Goal: Task Accomplishment & Management: Complete application form

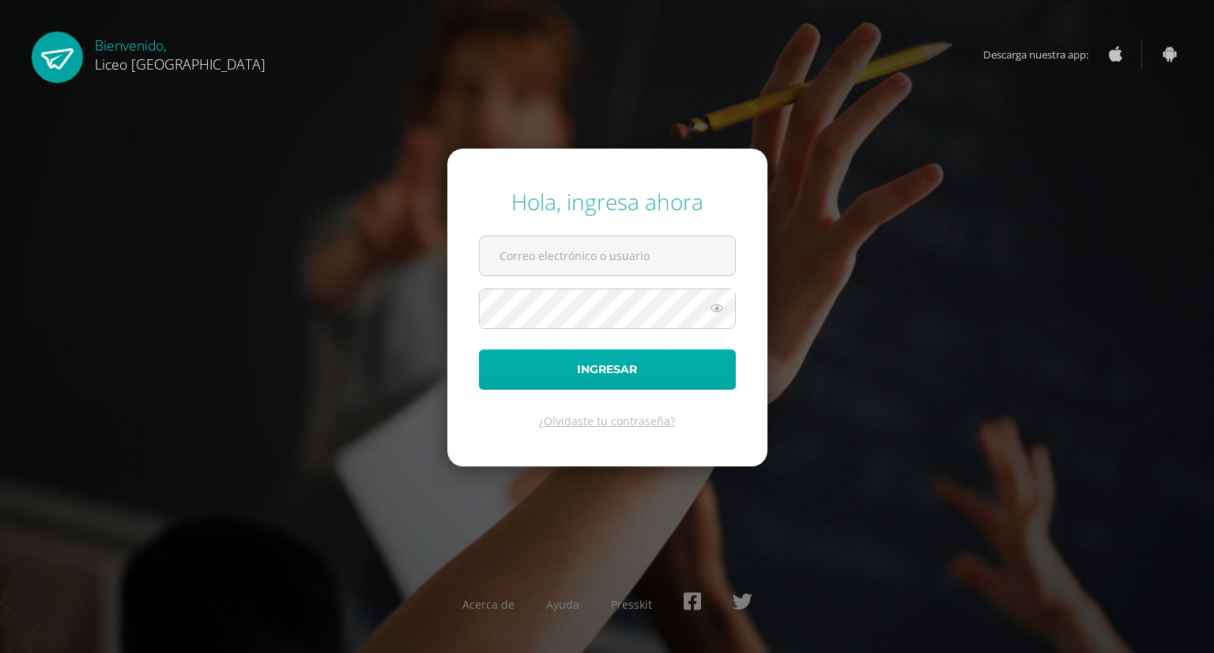
type input "[PERSON_NAME][EMAIL_ADDRESS][PERSON_NAME][DOMAIN_NAME]"
click at [593, 375] on button "Ingresar" at bounding box center [607, 369] width 257 height 40
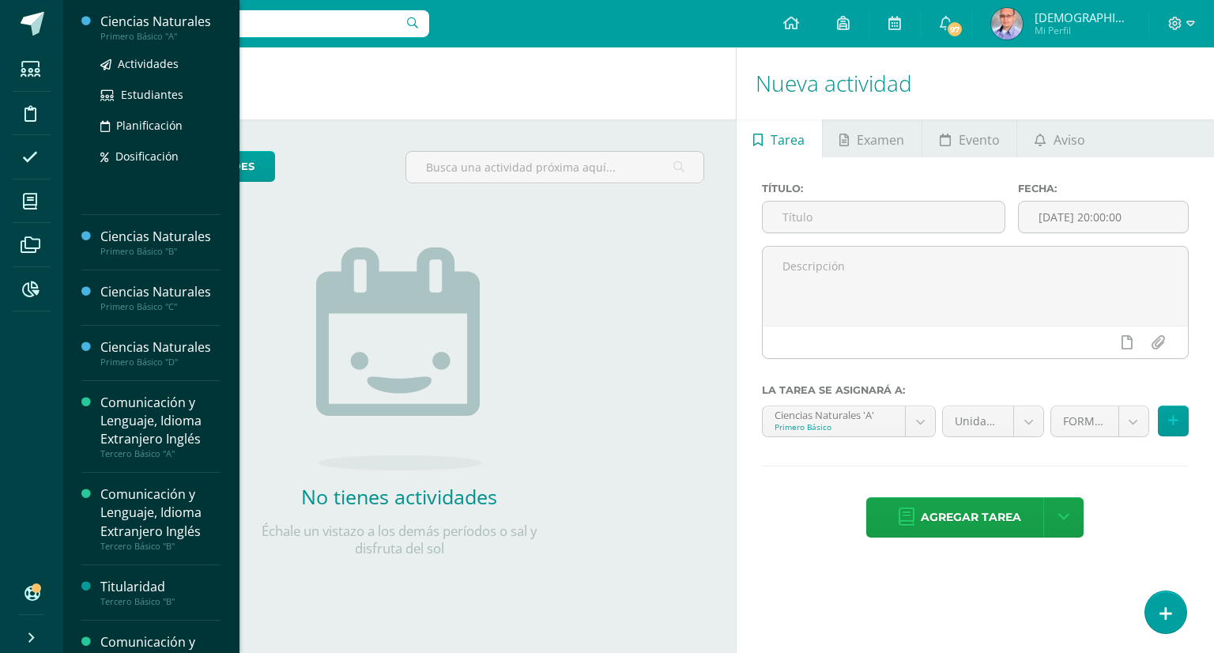
click at [145, 20] on div "Ciencias Naturales" at bounding box center [160, 22] width 120 height 18
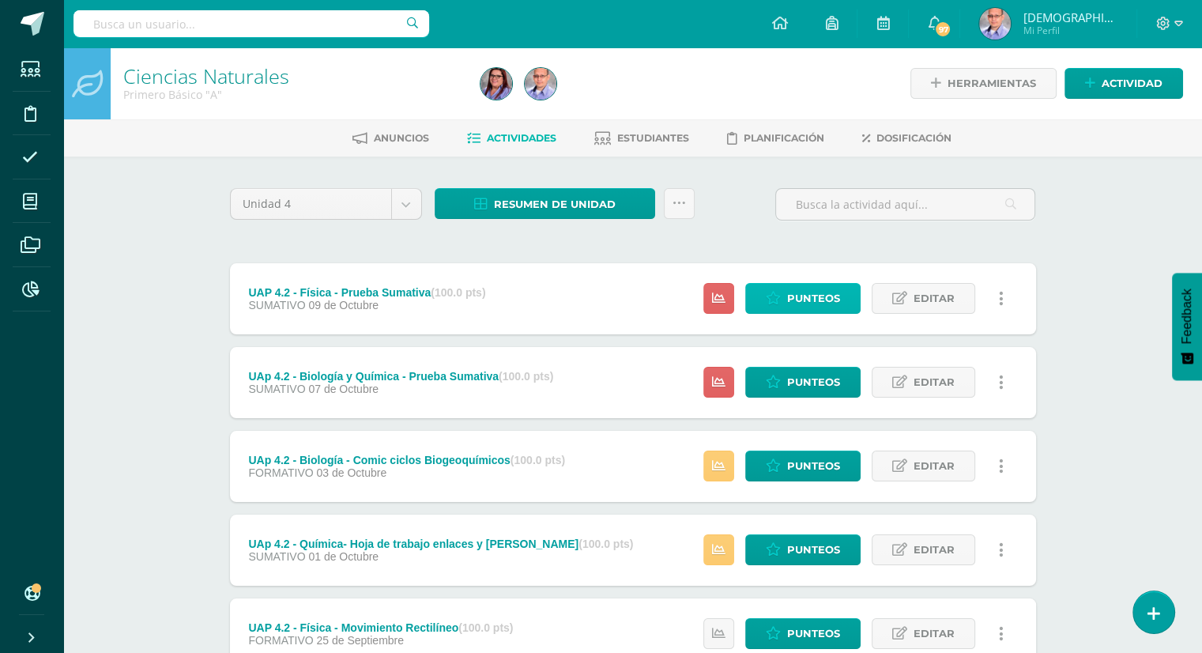
click at [793, 304] on span "Punteos" at bounding box center [813, 298] width 53 height 29
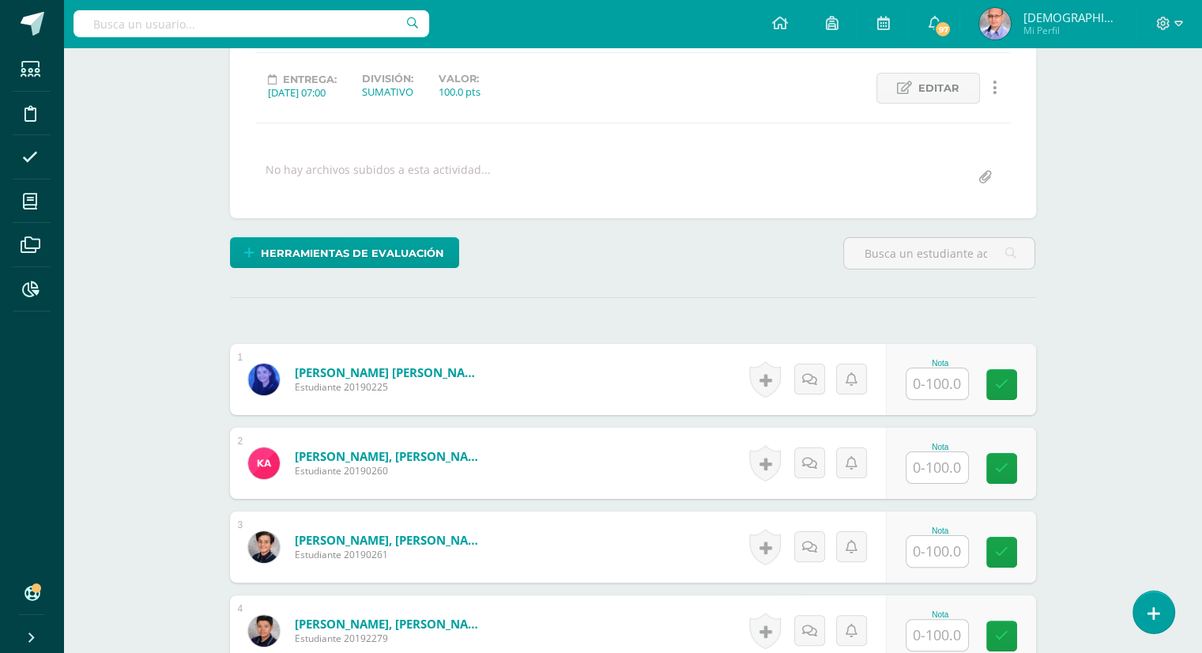
scroll to position [205, 0]
click at [941, 386] on input "text" at bounding box center [937, 383] width 62 height 31
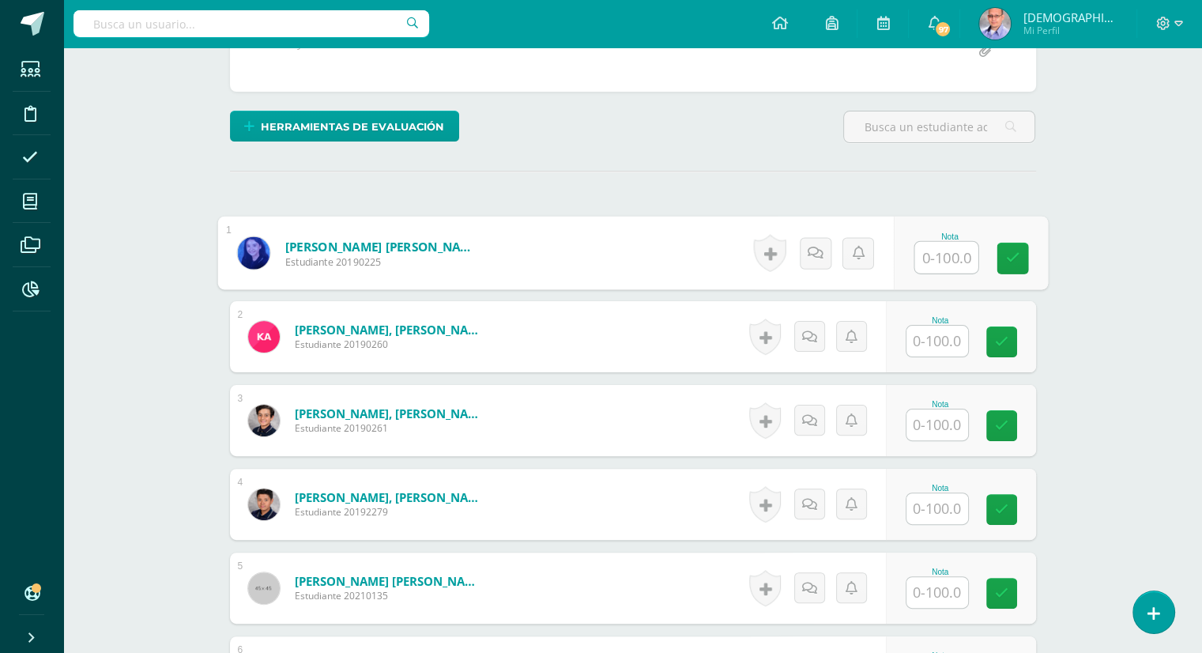
scroll to position [364, 0]
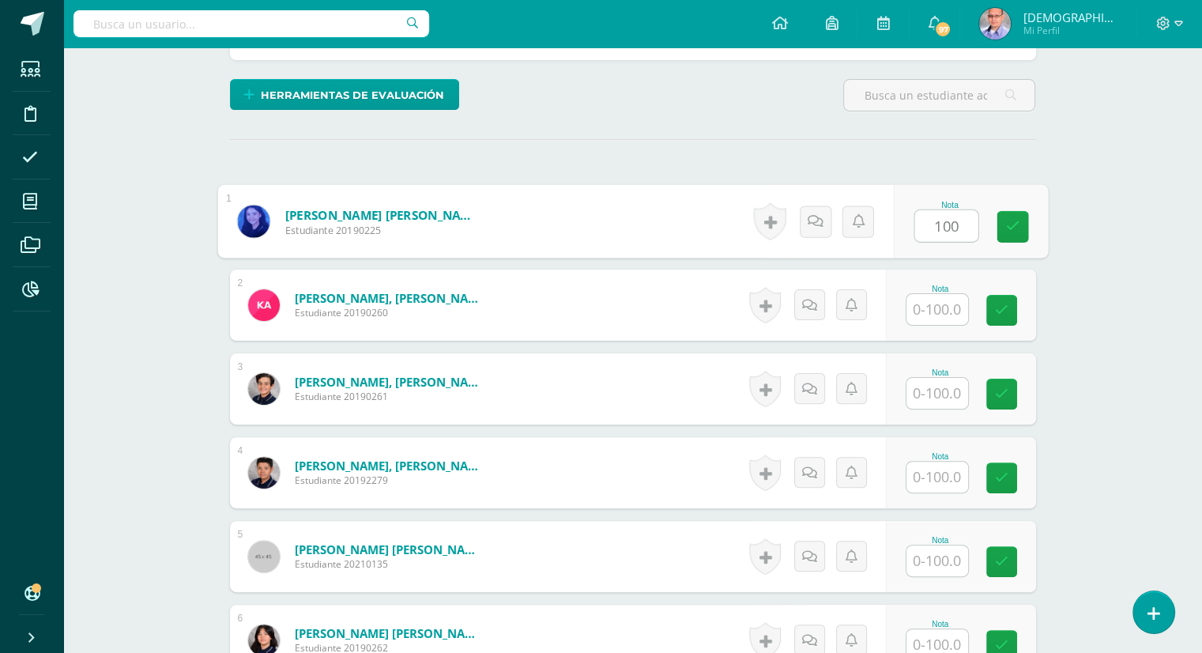
type input "100"
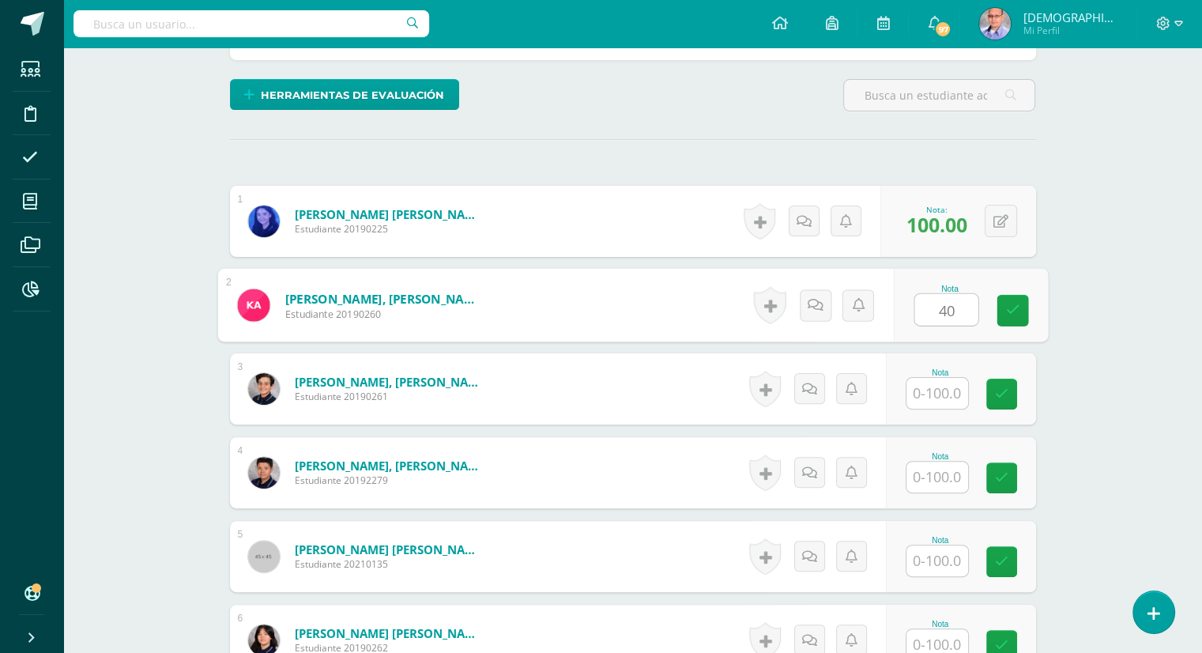
type input "40"
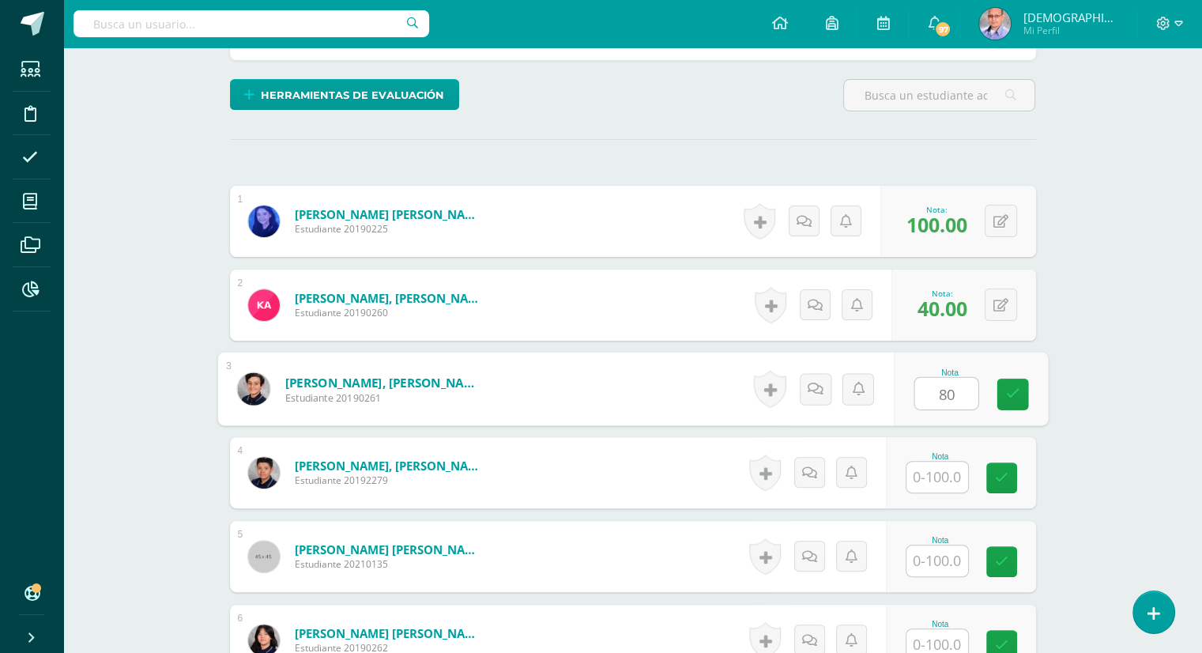
type input "80"
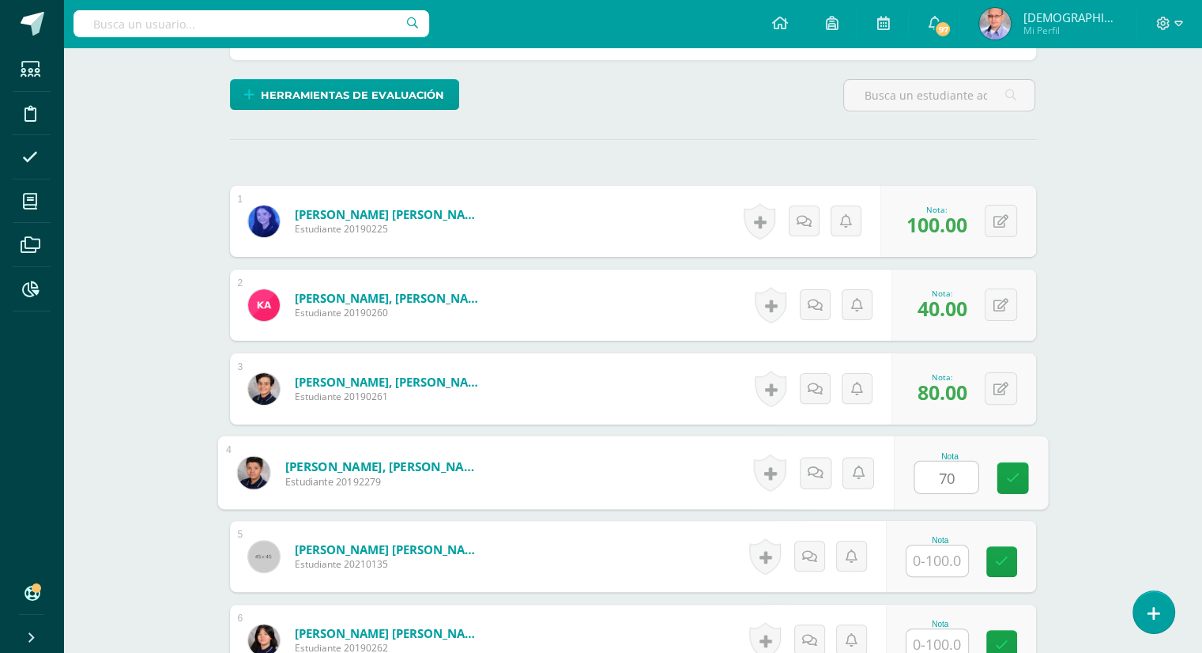
type input "70"
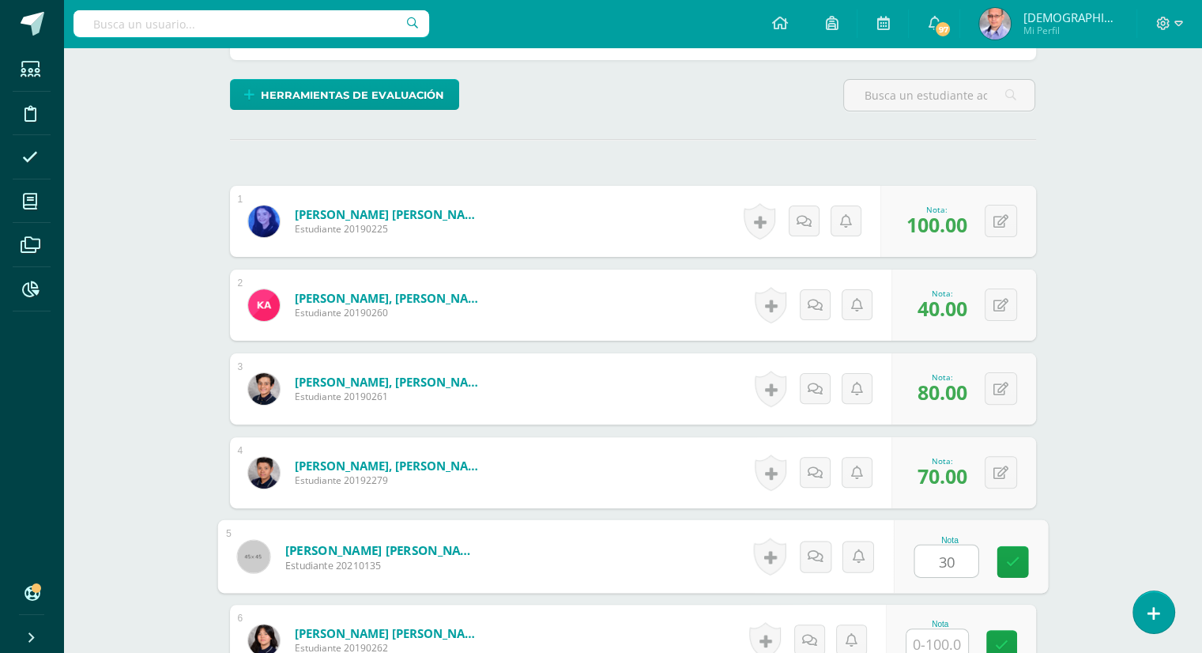
type input "30"
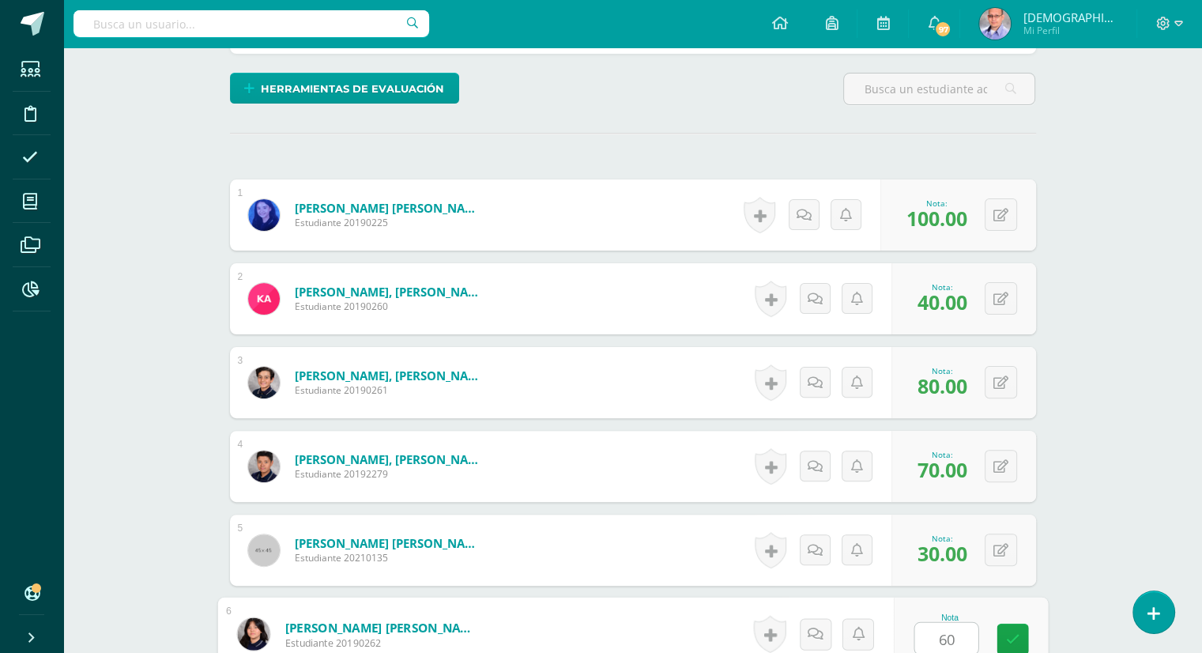
type input "60"
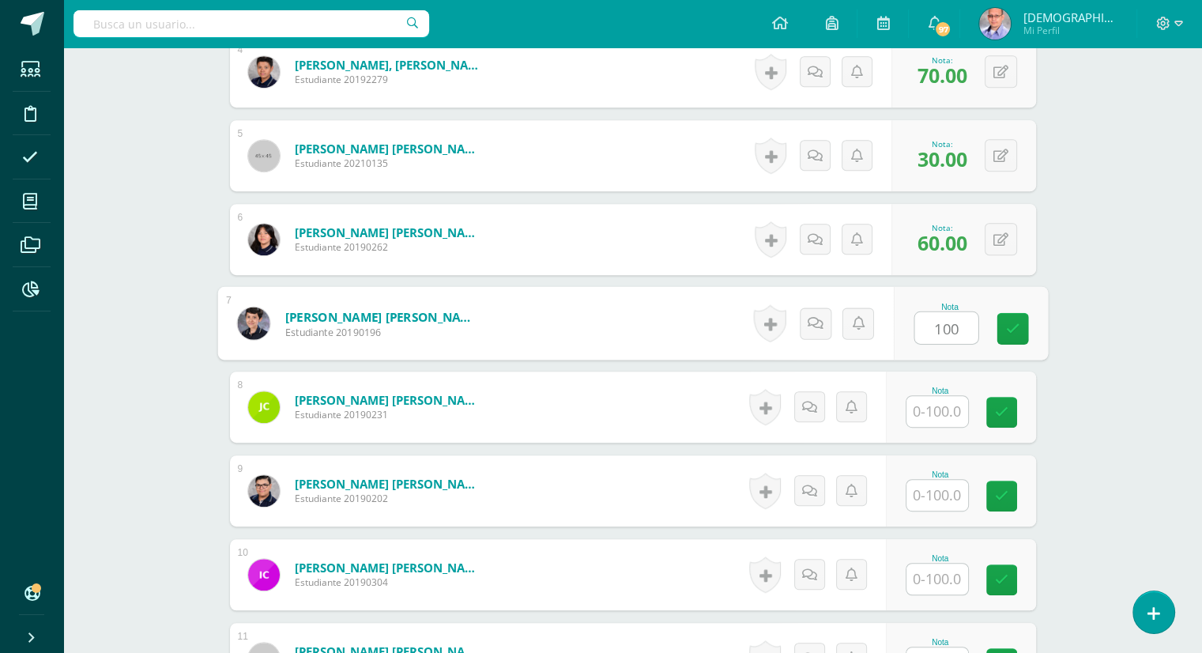
type input "100"
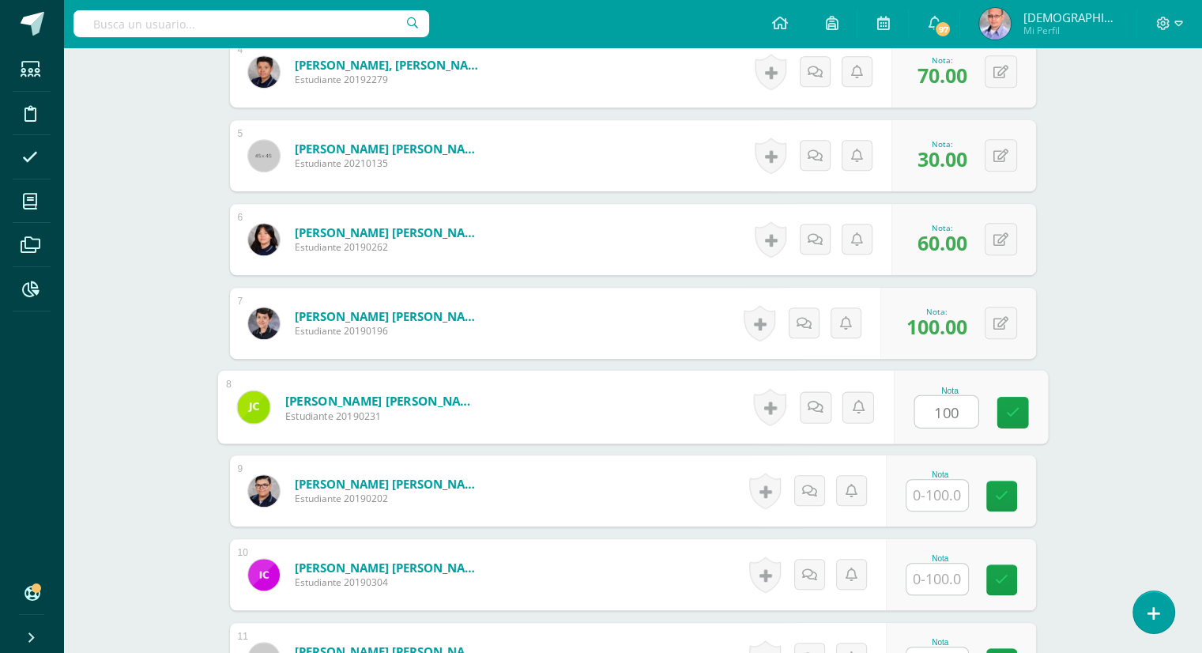
type input "100"
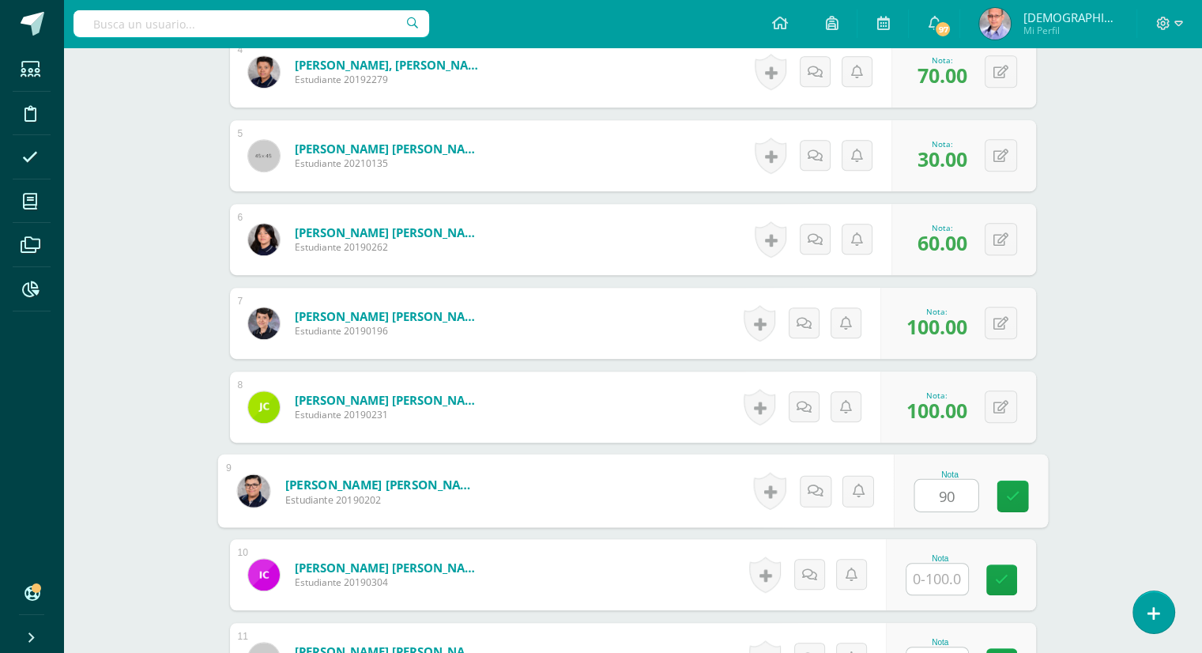
type input "90"
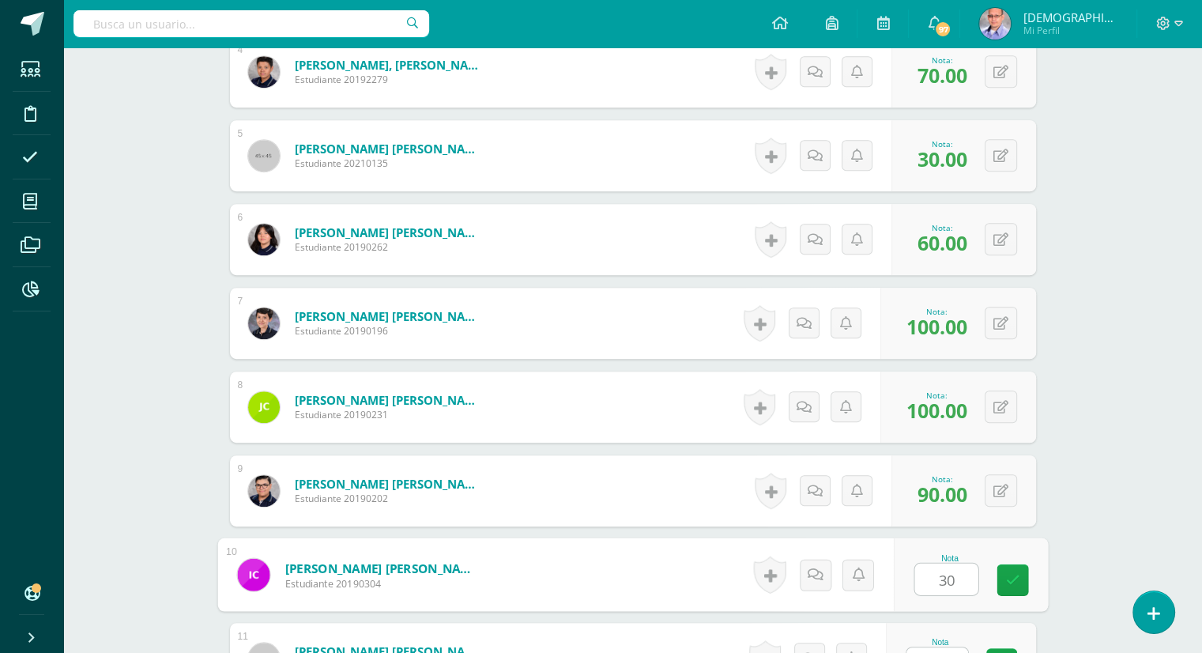
type input "30"
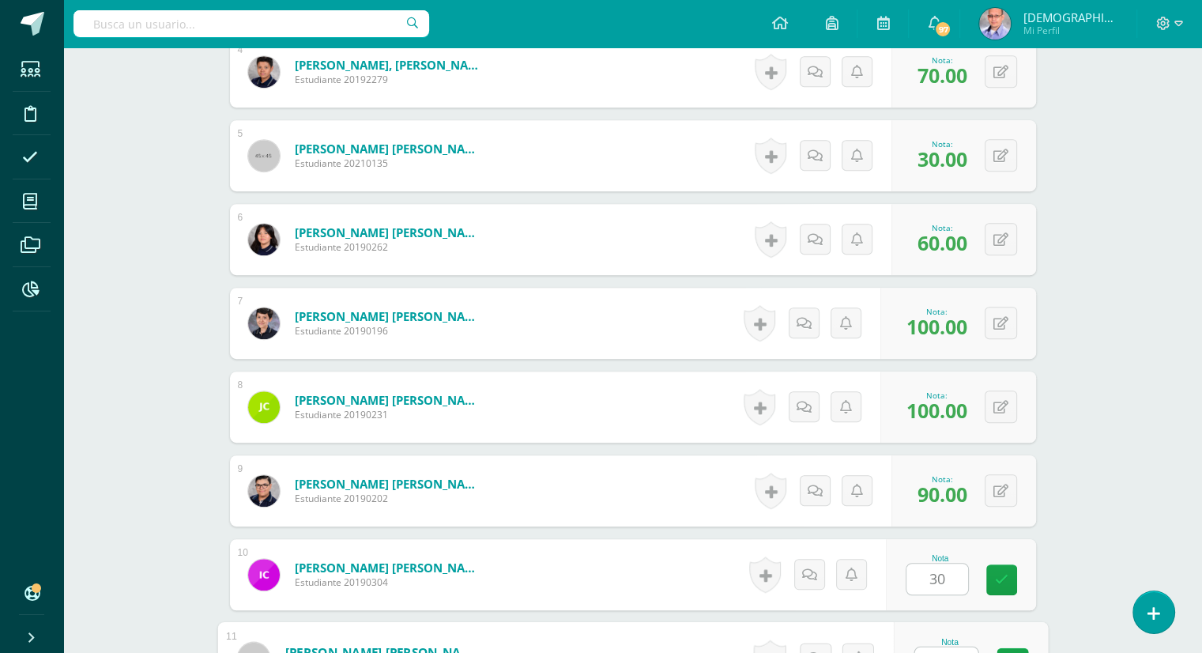
scroll to position [788, 0]
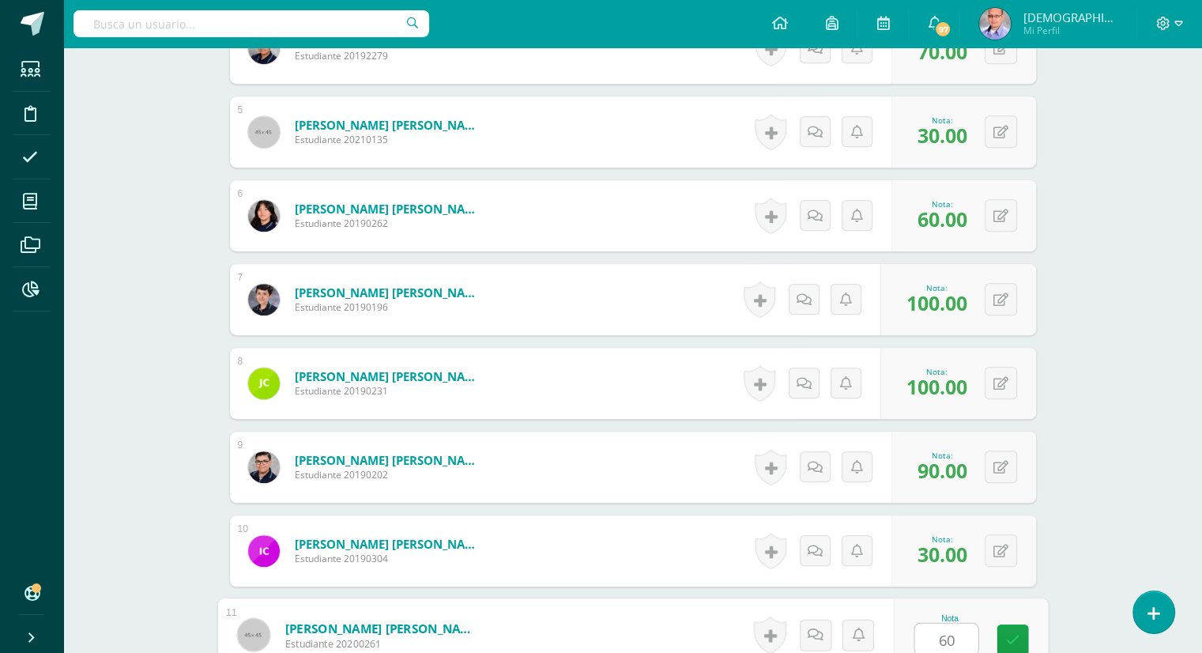
type input "60"
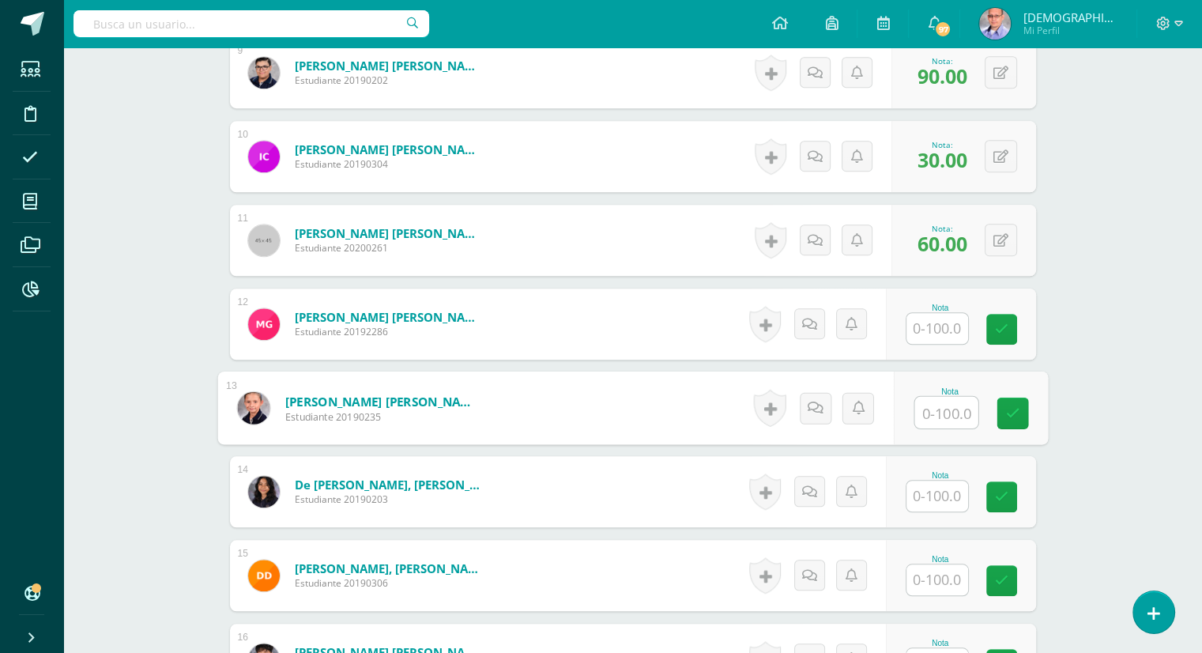
click at [933, 413] on input "text" at bounding box center [945, 413] width 63 height 32
type input "45"
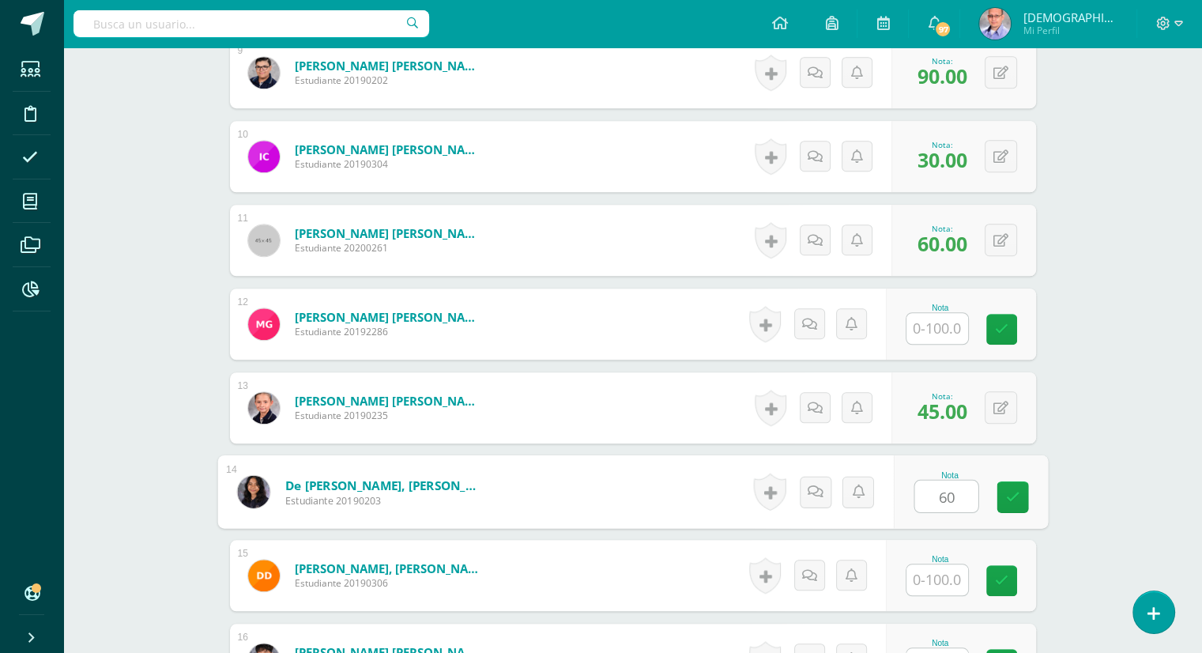
type input "60"
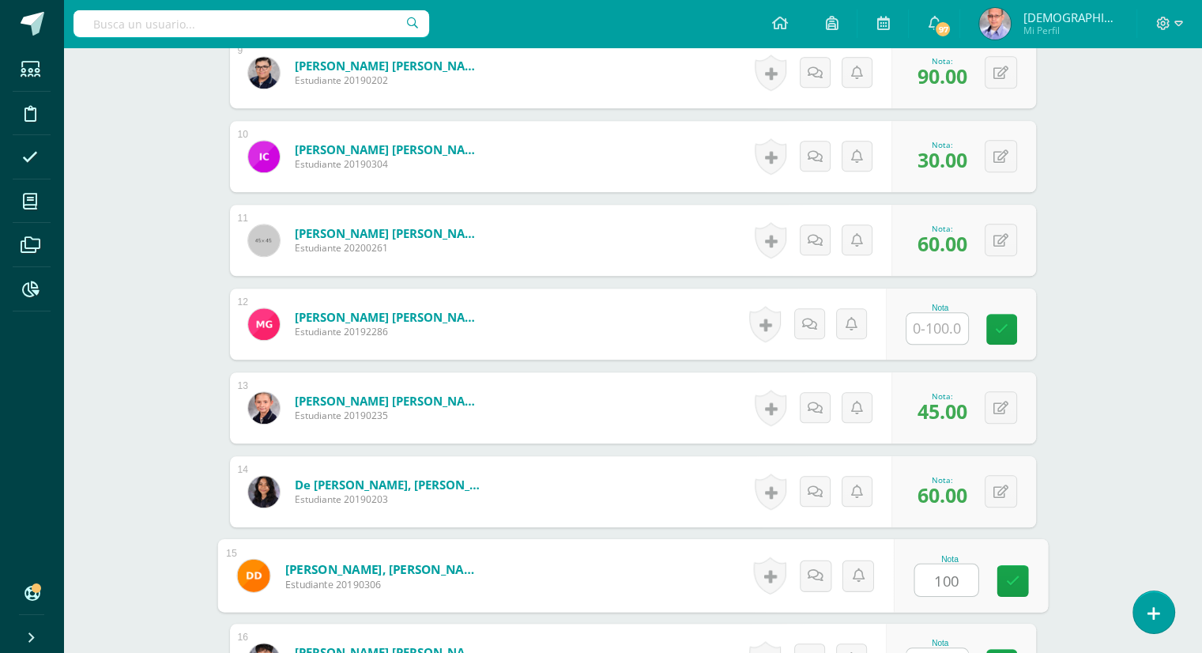
type input "100"
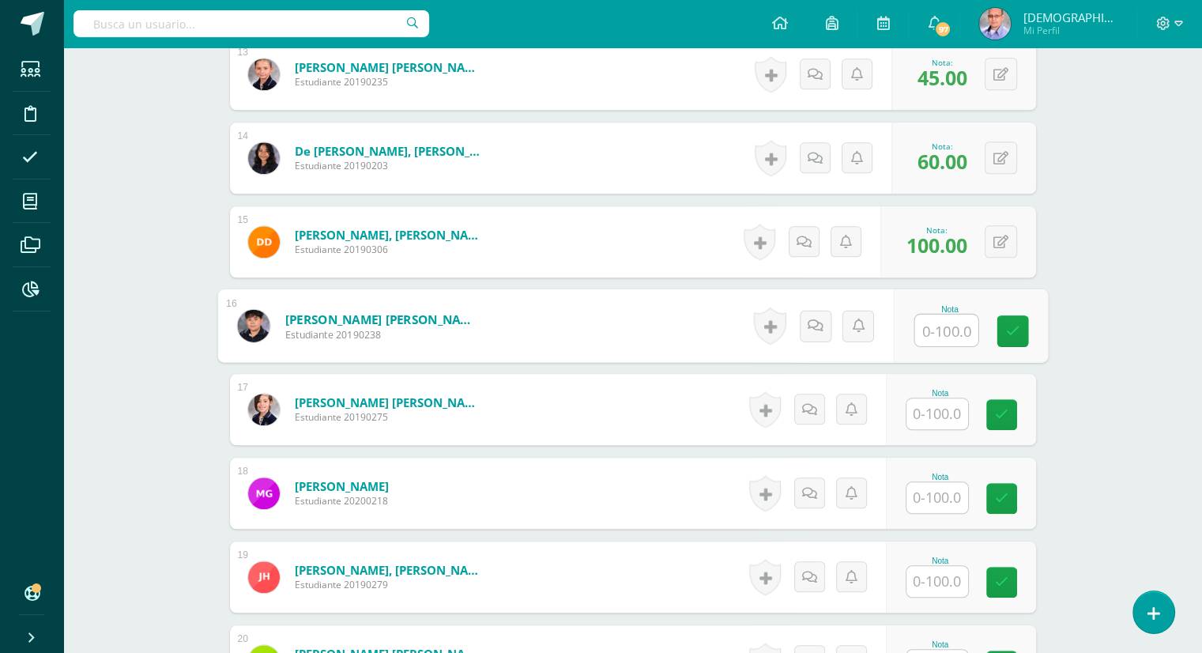
scroll to position [1514, 0]
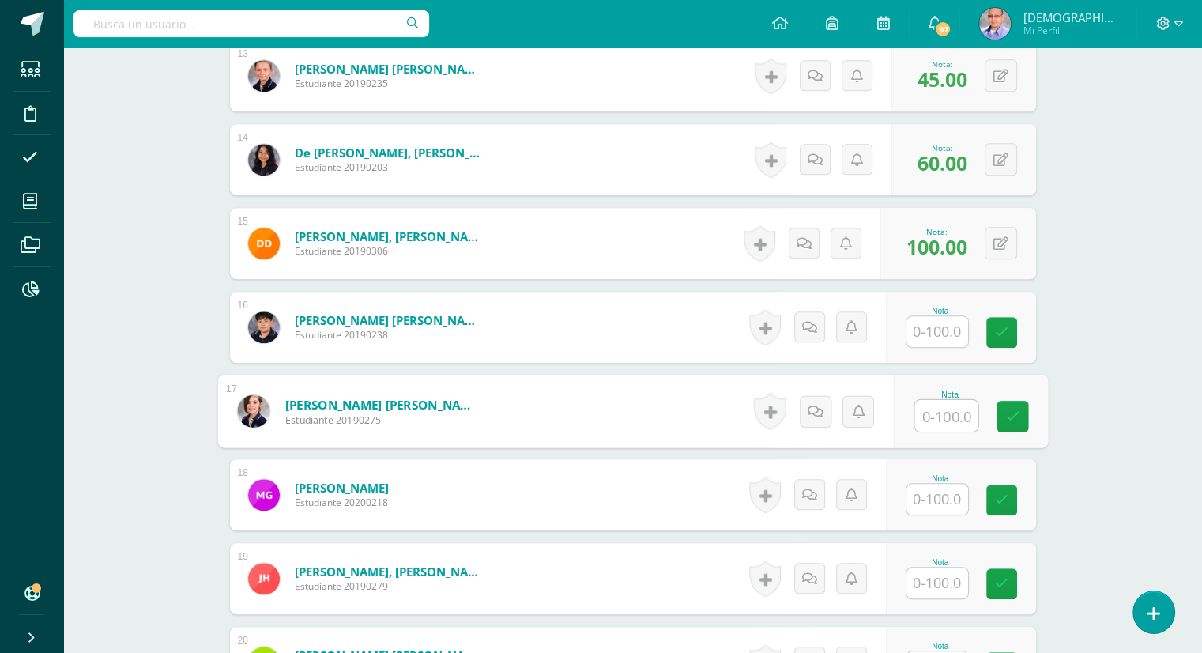
click at [928, 412] on input "text" at bounding box center [945, 416] width 63 height 32
type input "100"
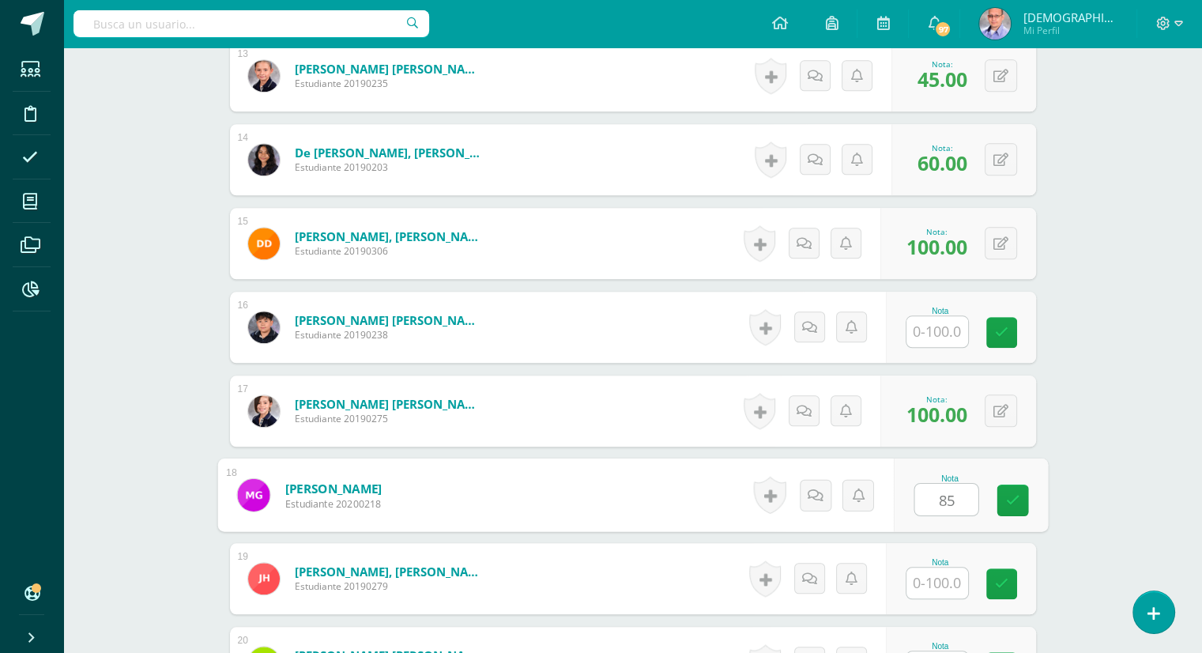
type input "85"
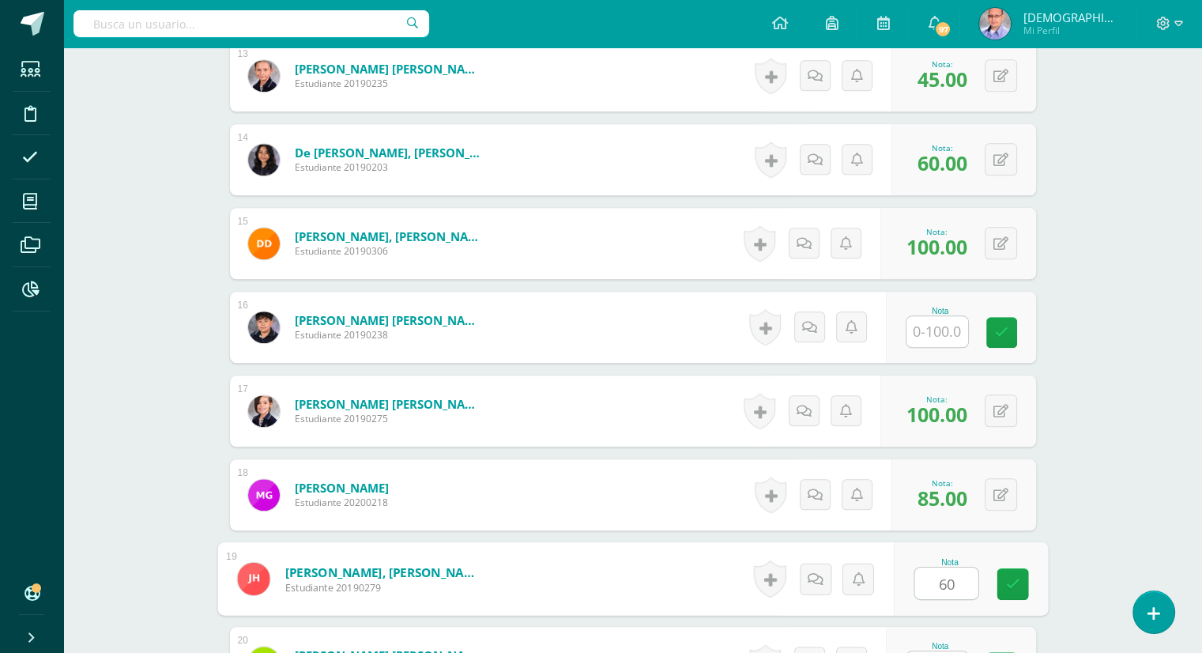
type input "60"
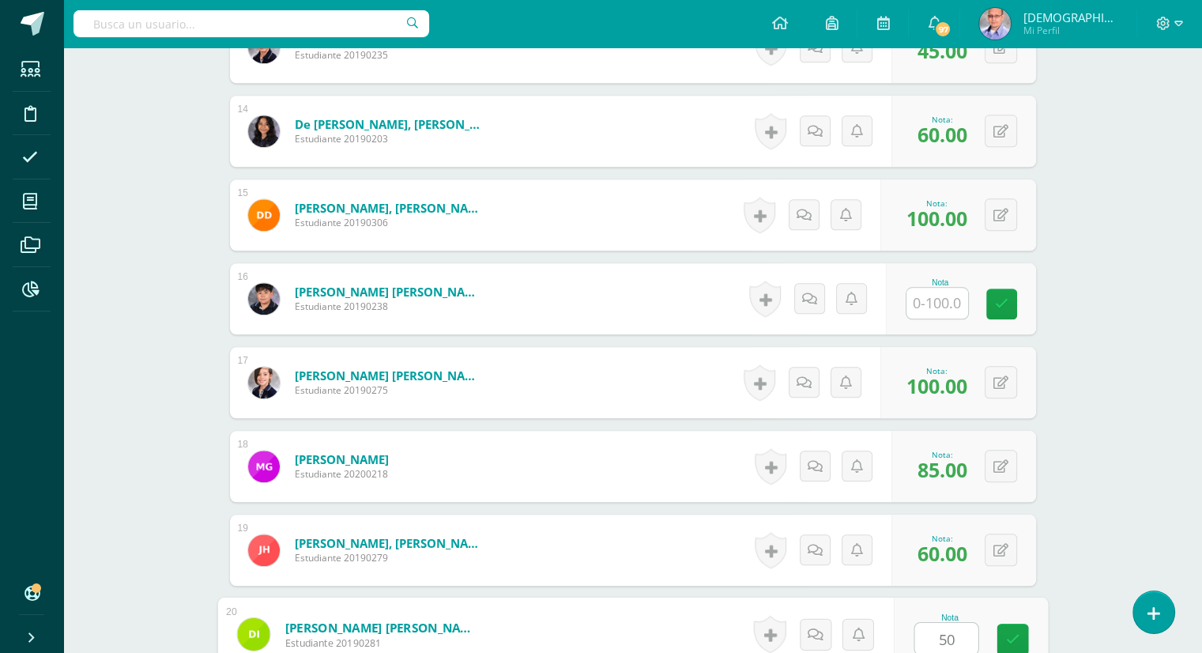
type input "50"
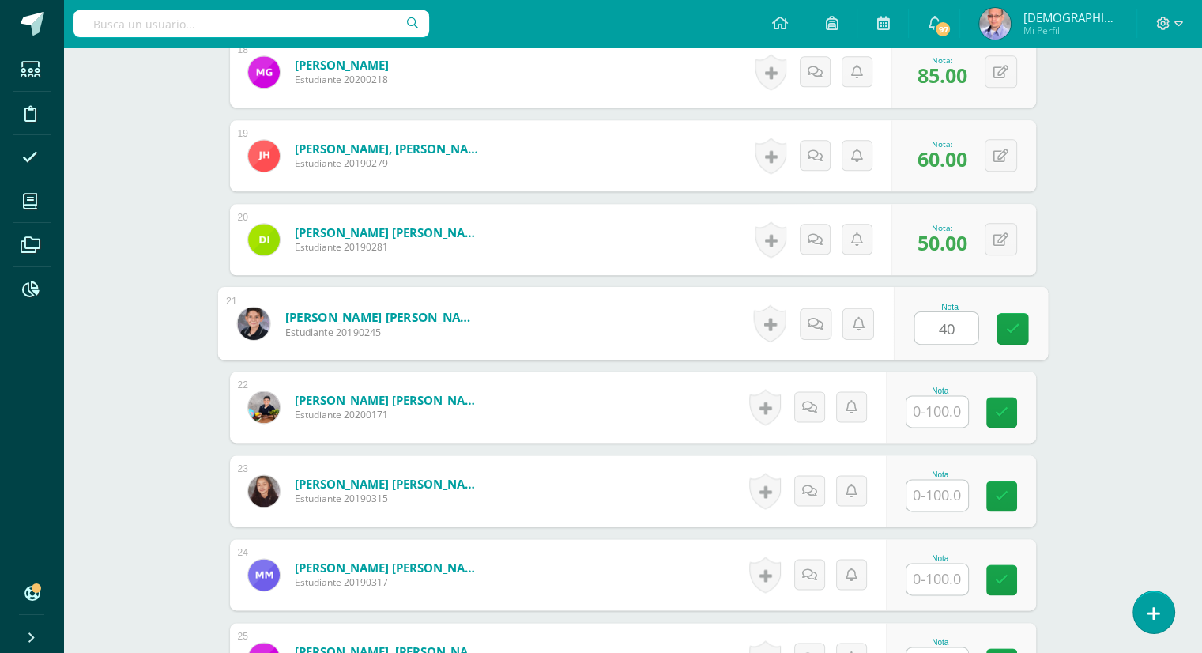
type input "40"
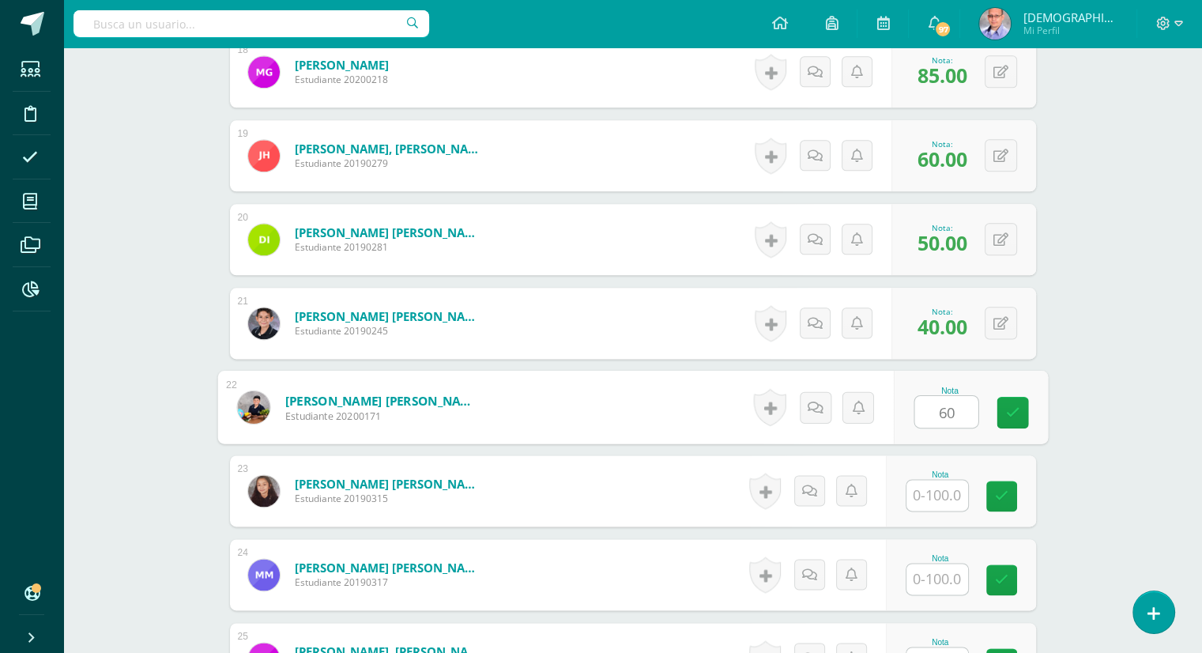
type input "60"
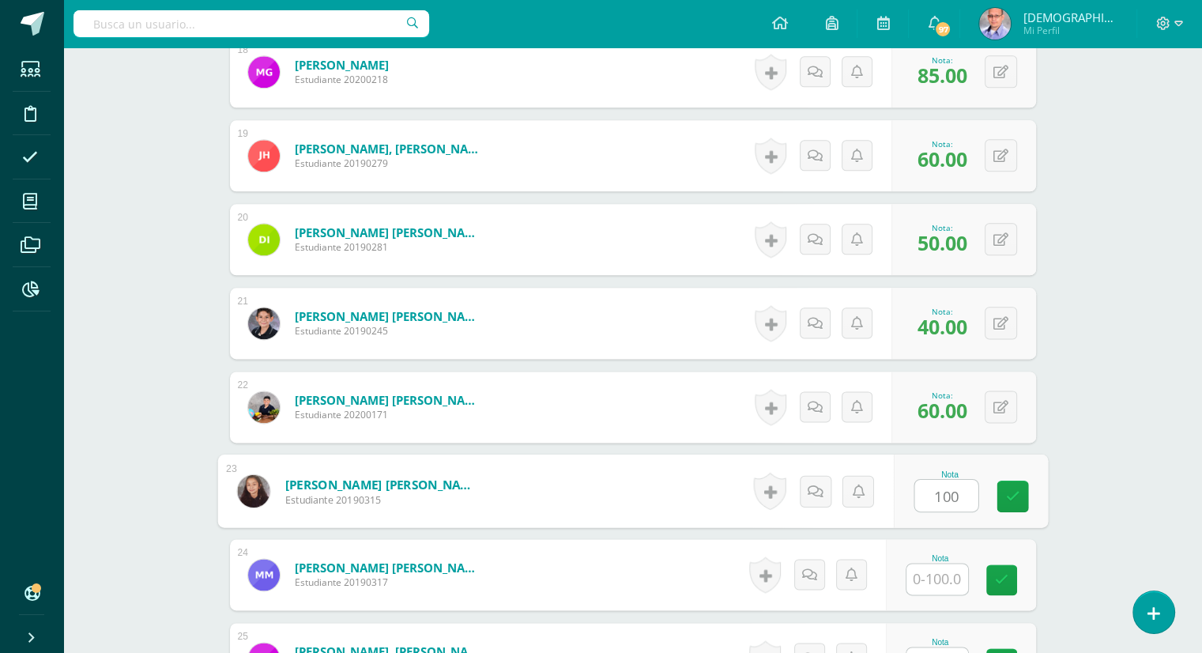
type input "100"
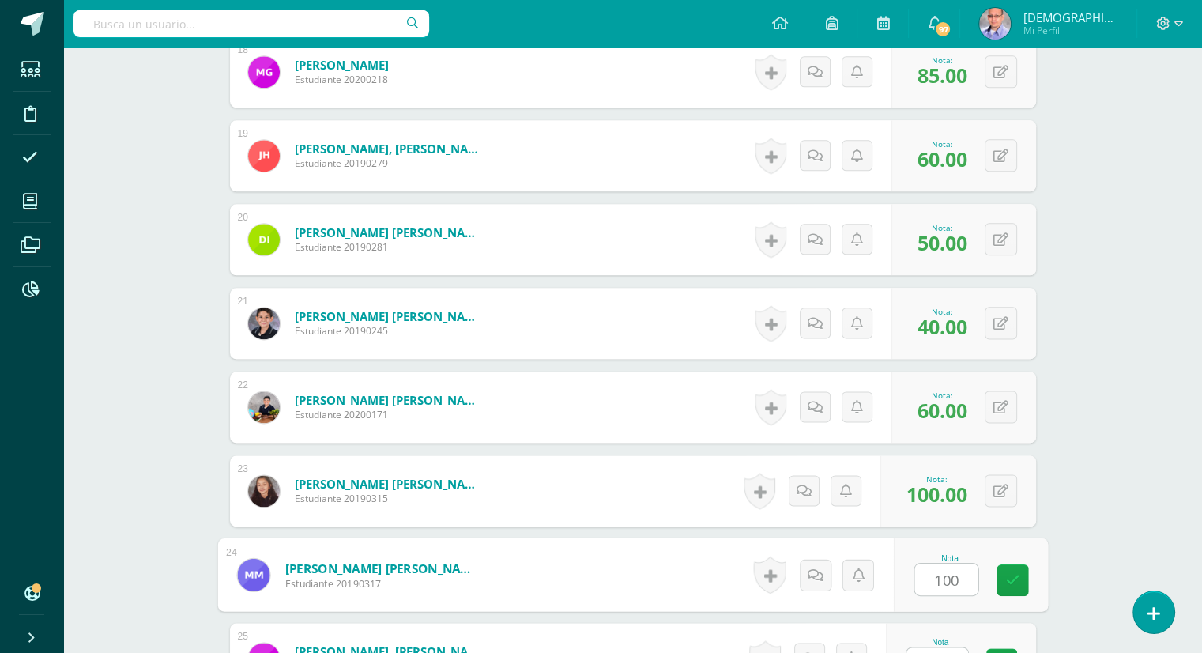
type input "100"
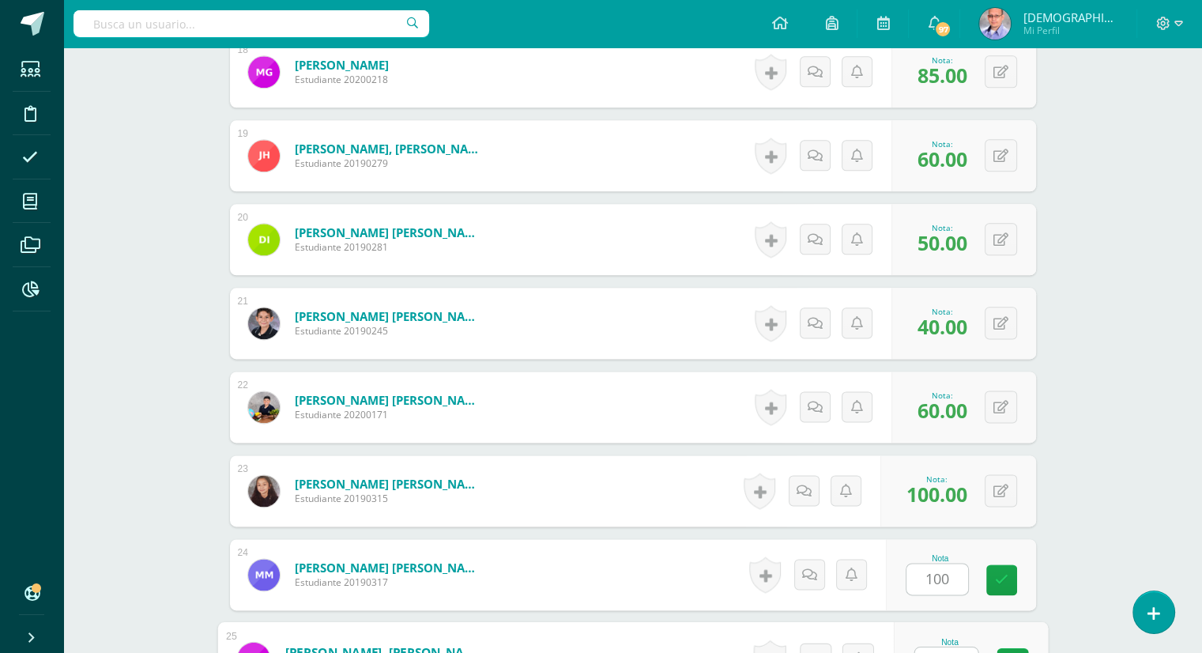
scroll to position [1961, 0]
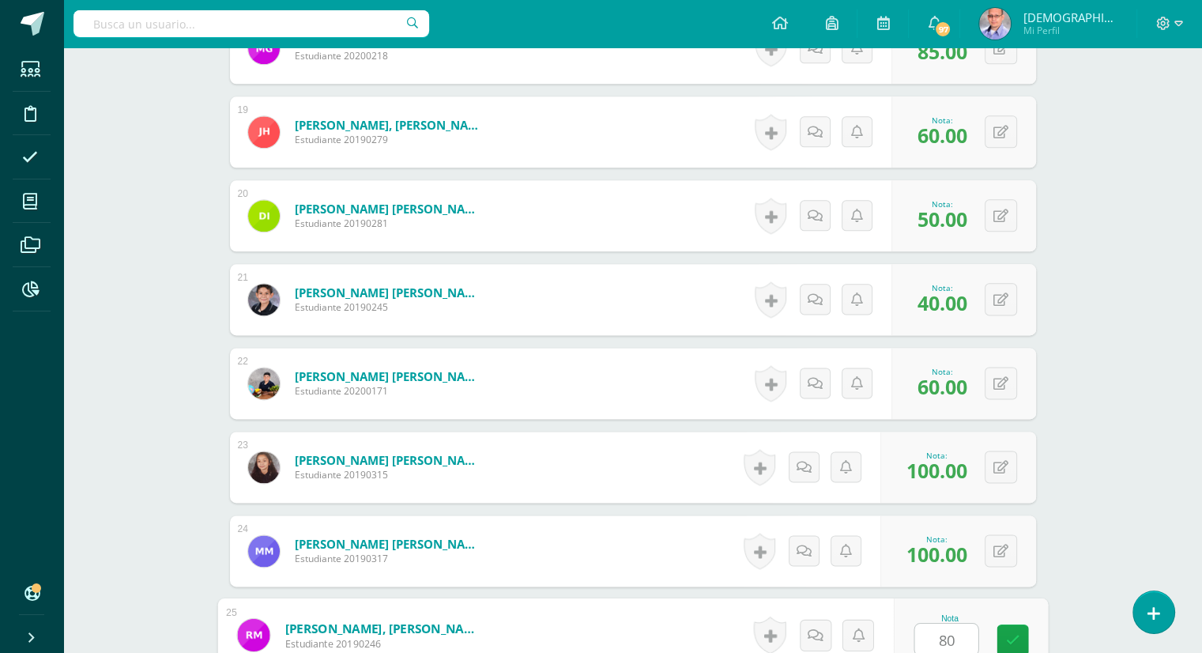
type input "80"
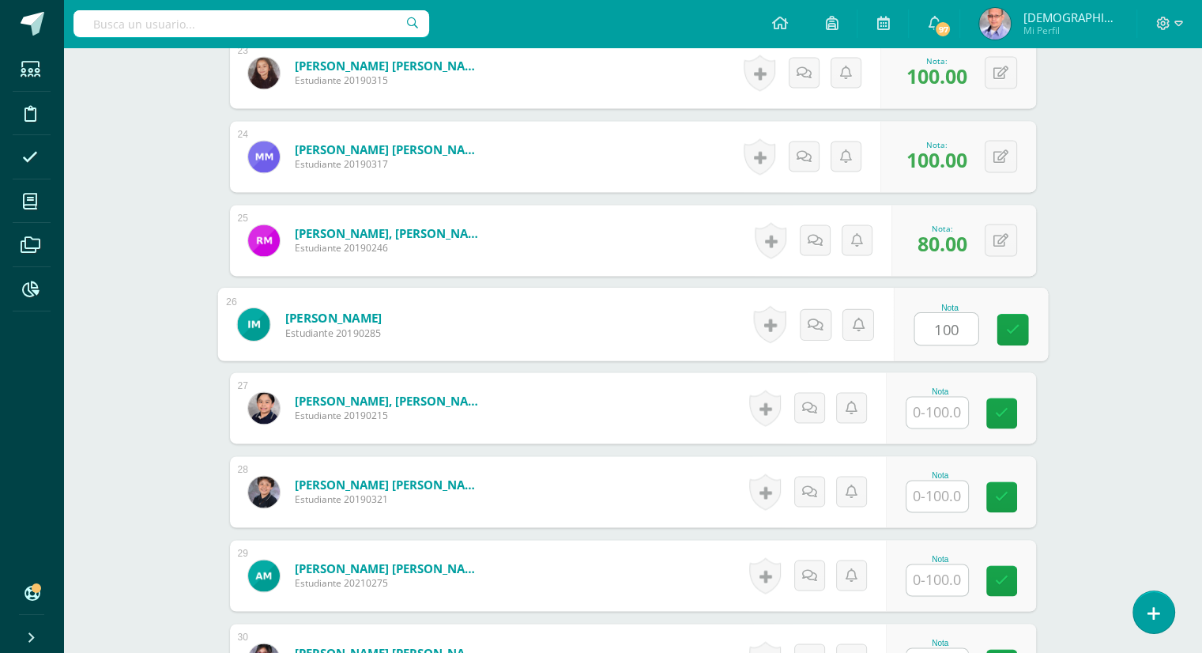
type input "100"
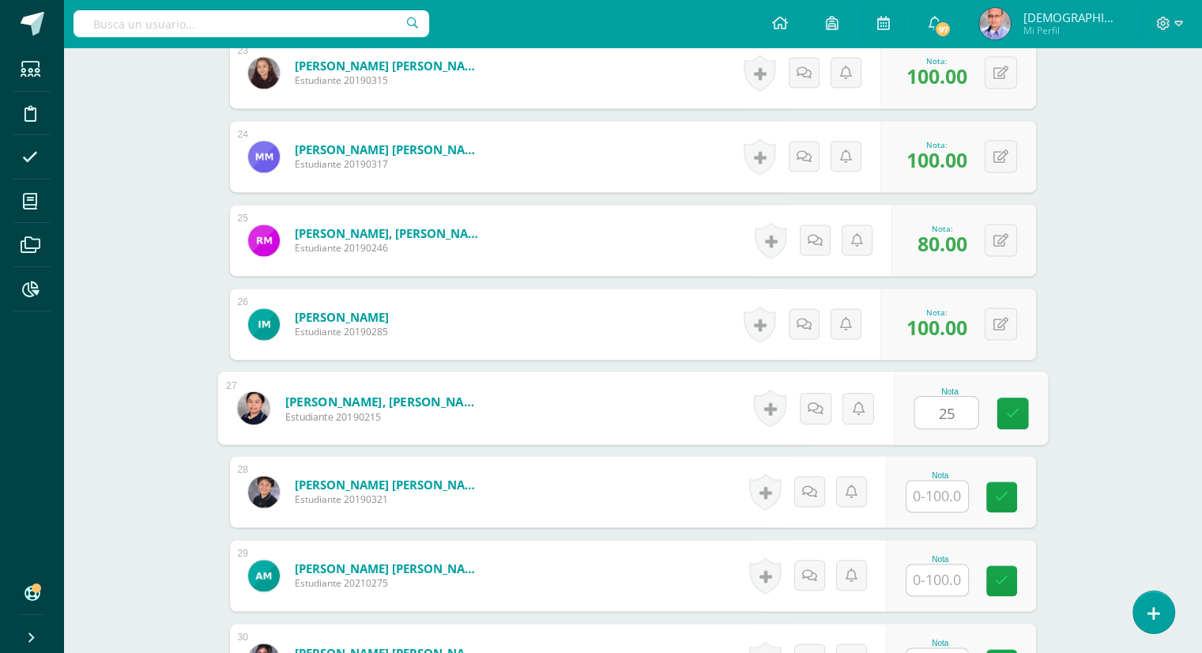
type input "25"
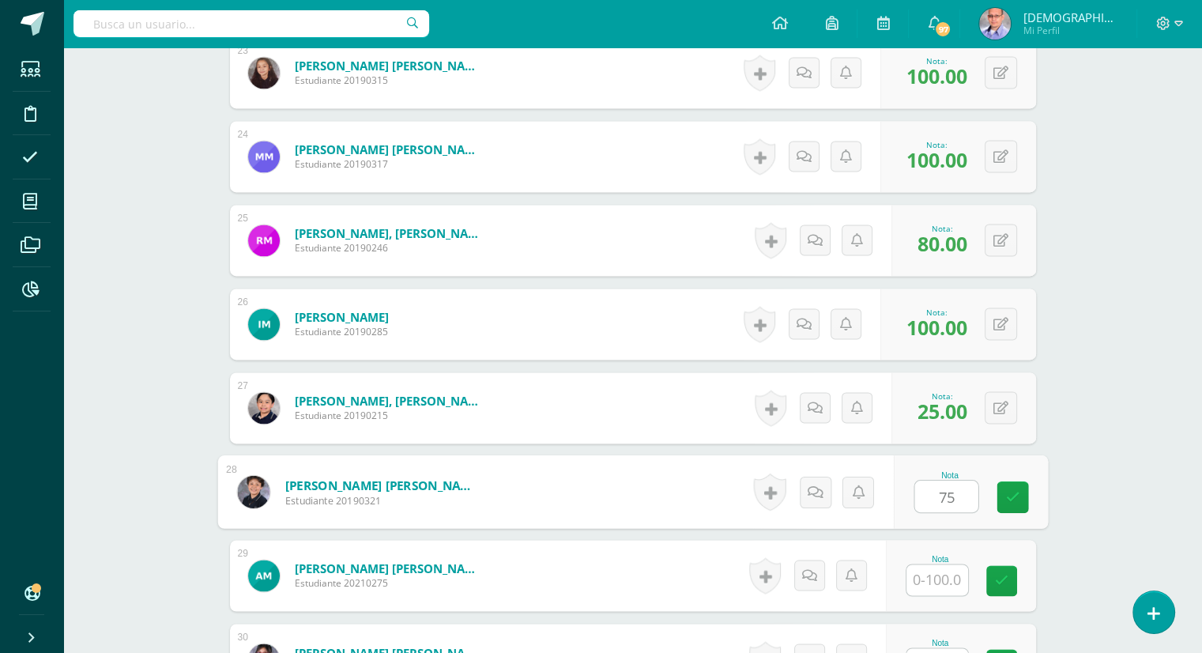
type input "75"
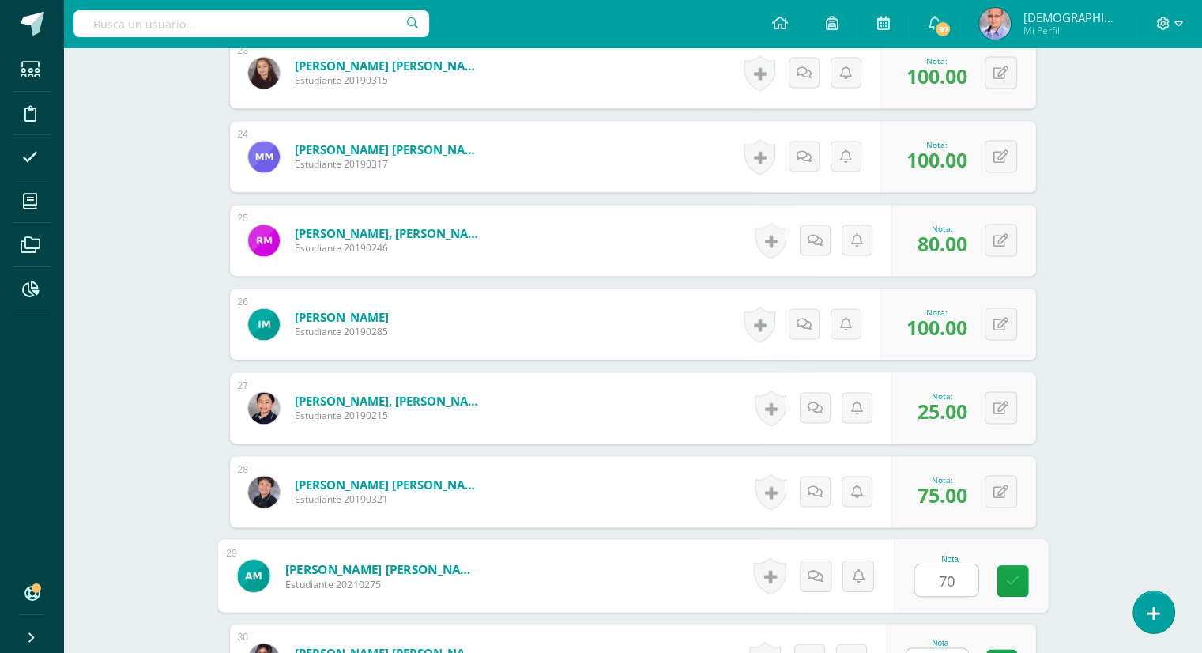
type input "70"
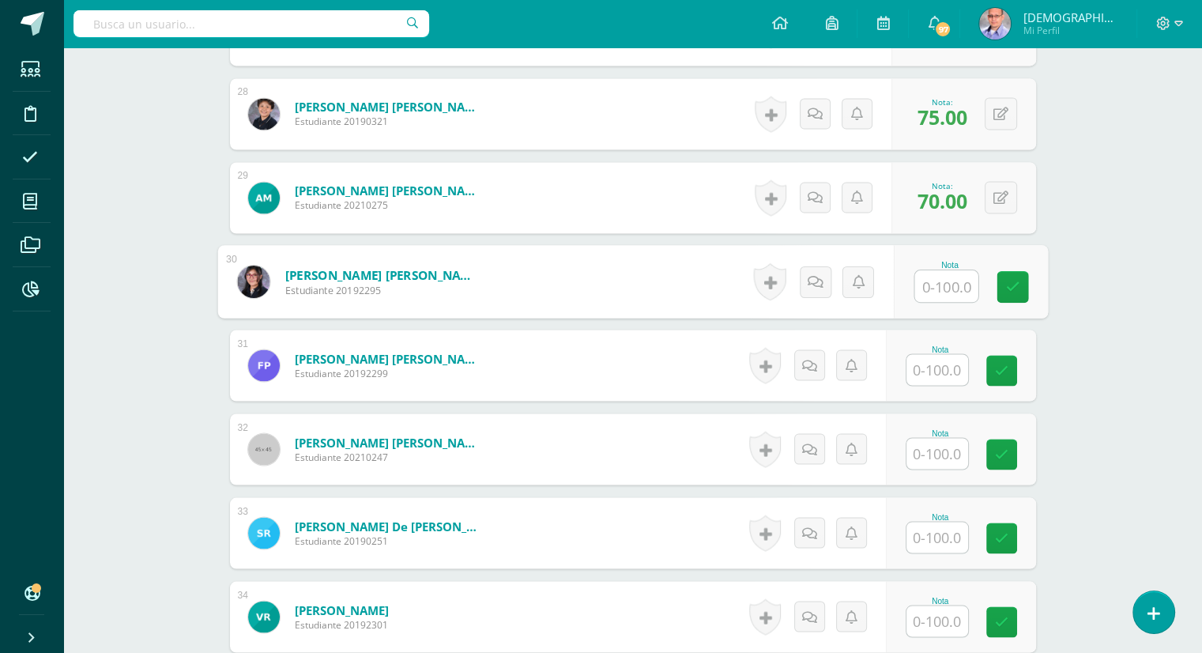
scroll to position [2735, 0]
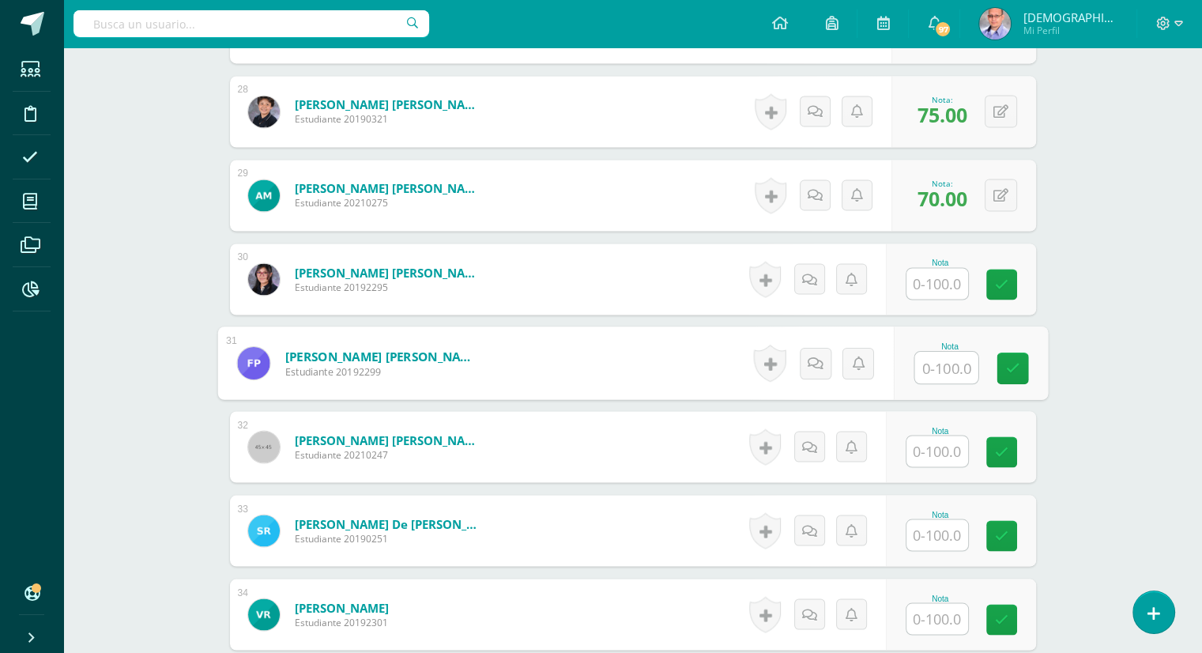
click at [928, 360] on input "text" at bounding box center [945, 368] width 63 height 32
type input "60"
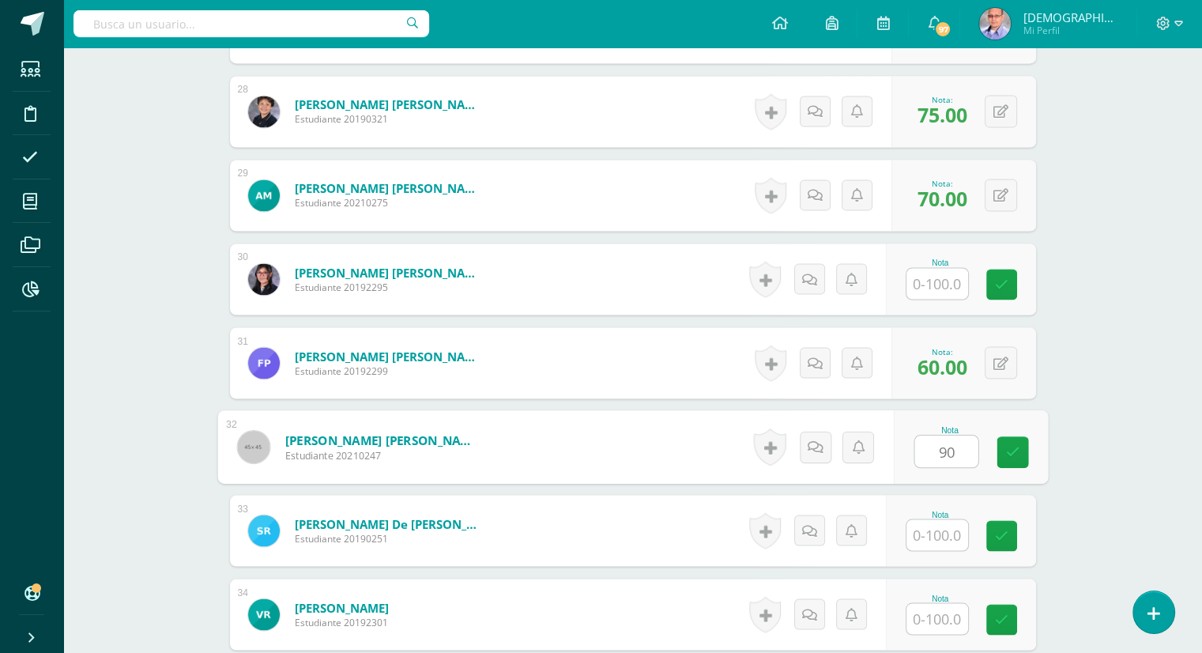
type input "90"
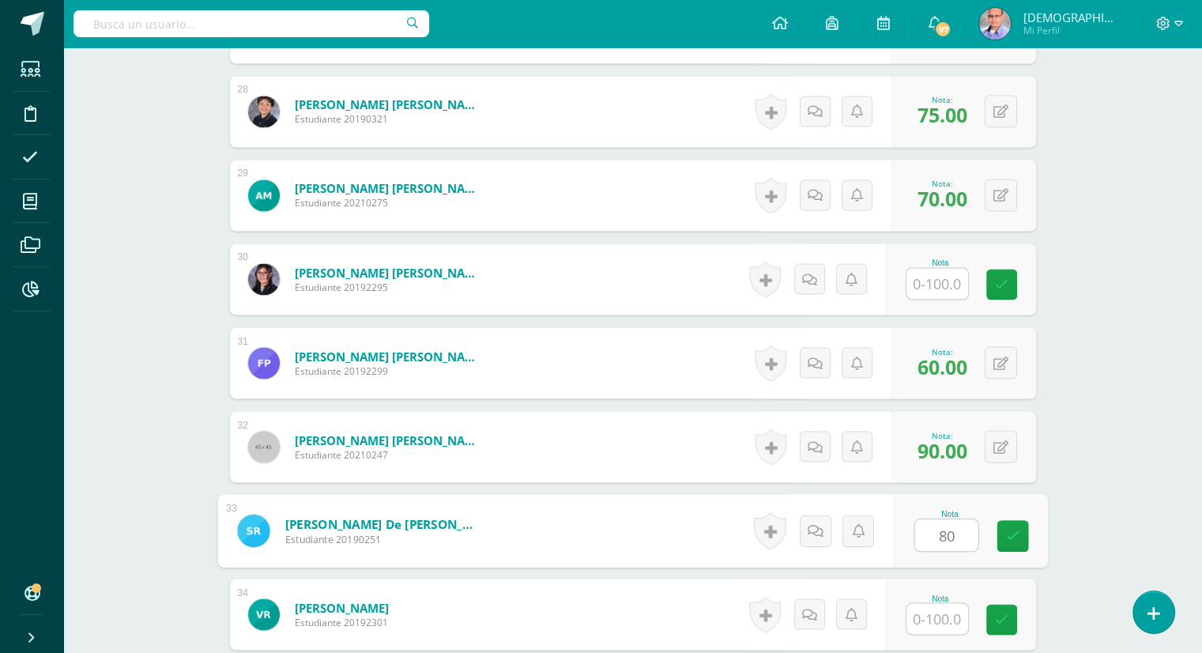
type input "80"
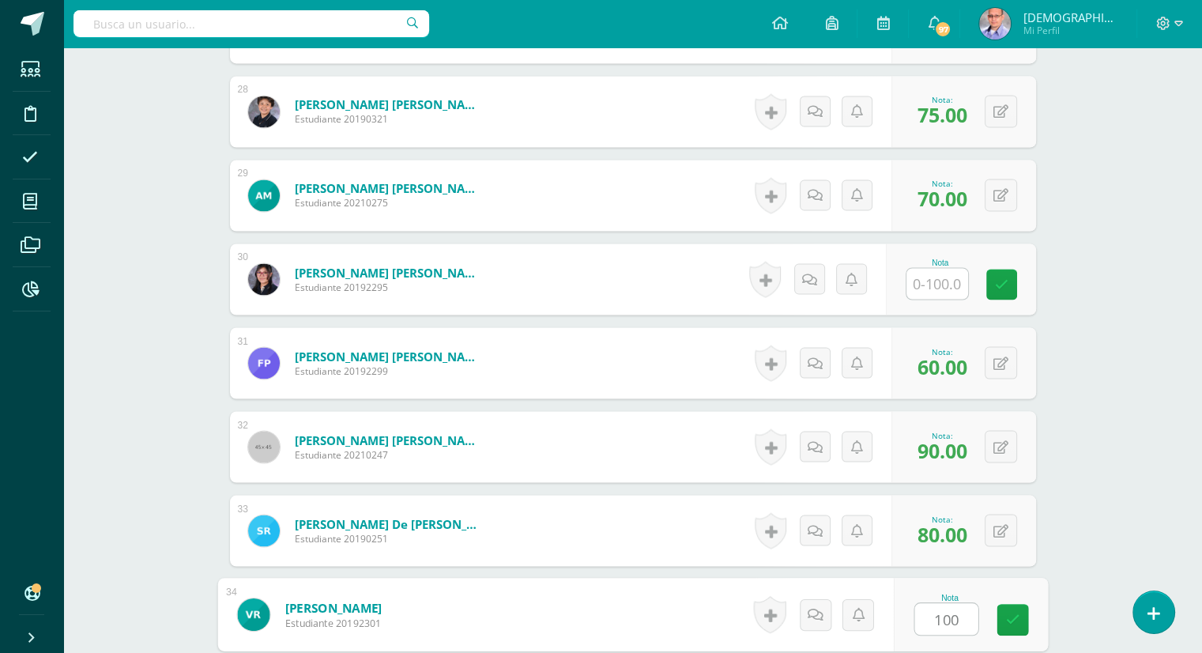
type input "100"
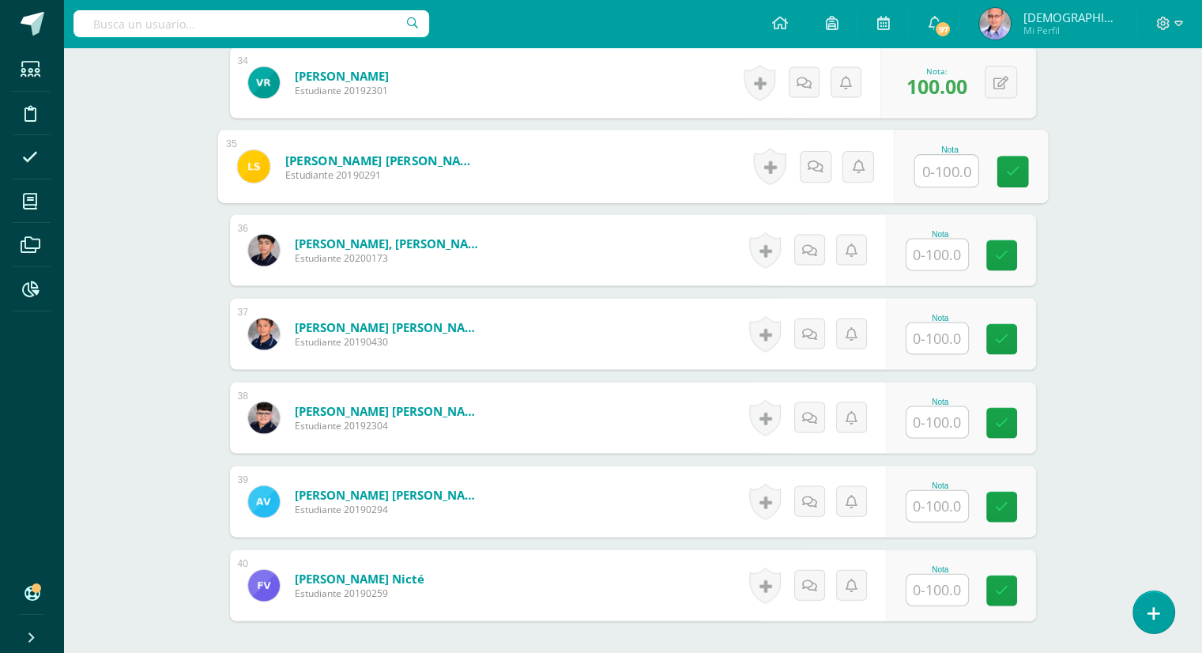
scroll to position [3268, 0]
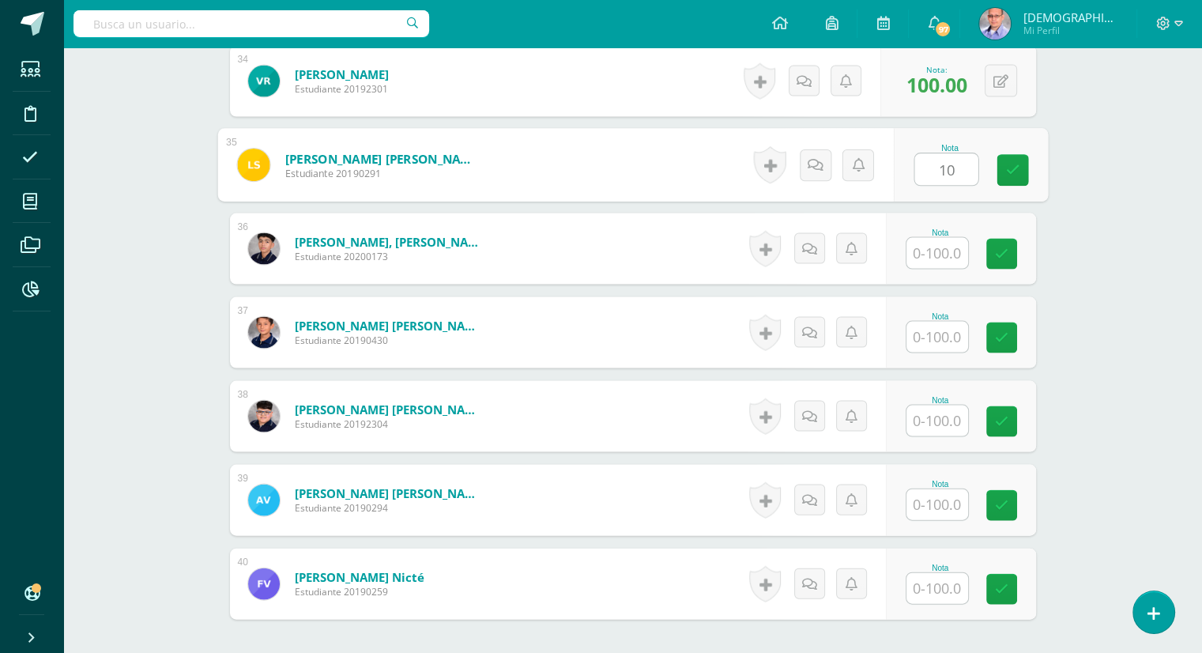
type input "10"
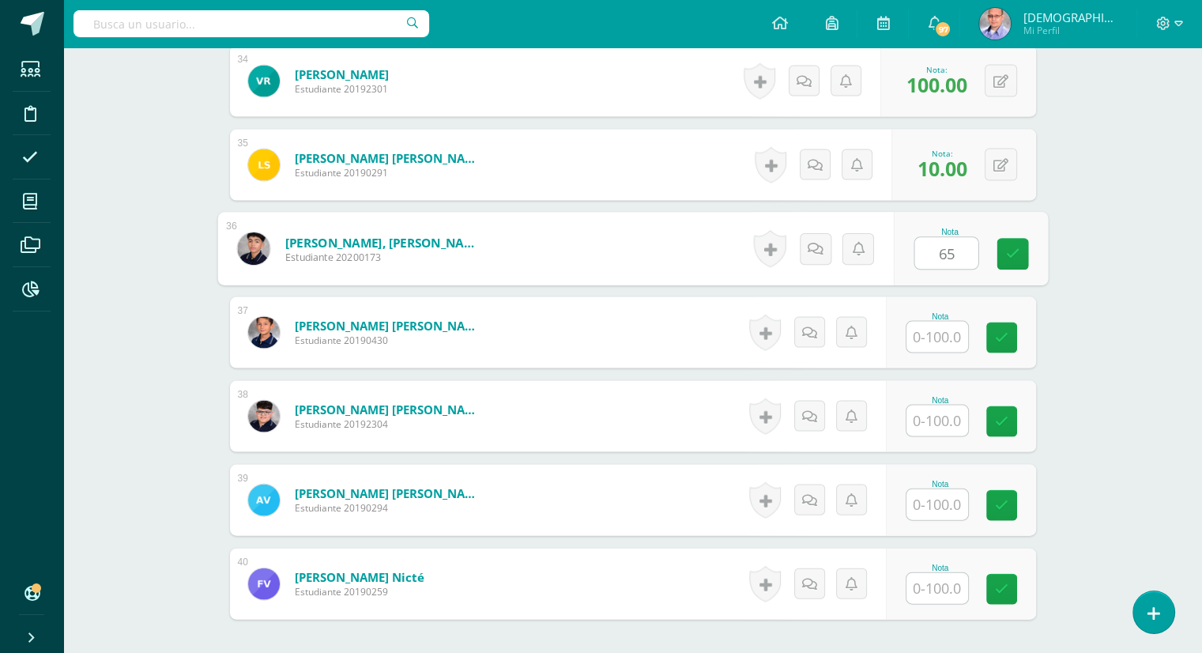
type input "65"
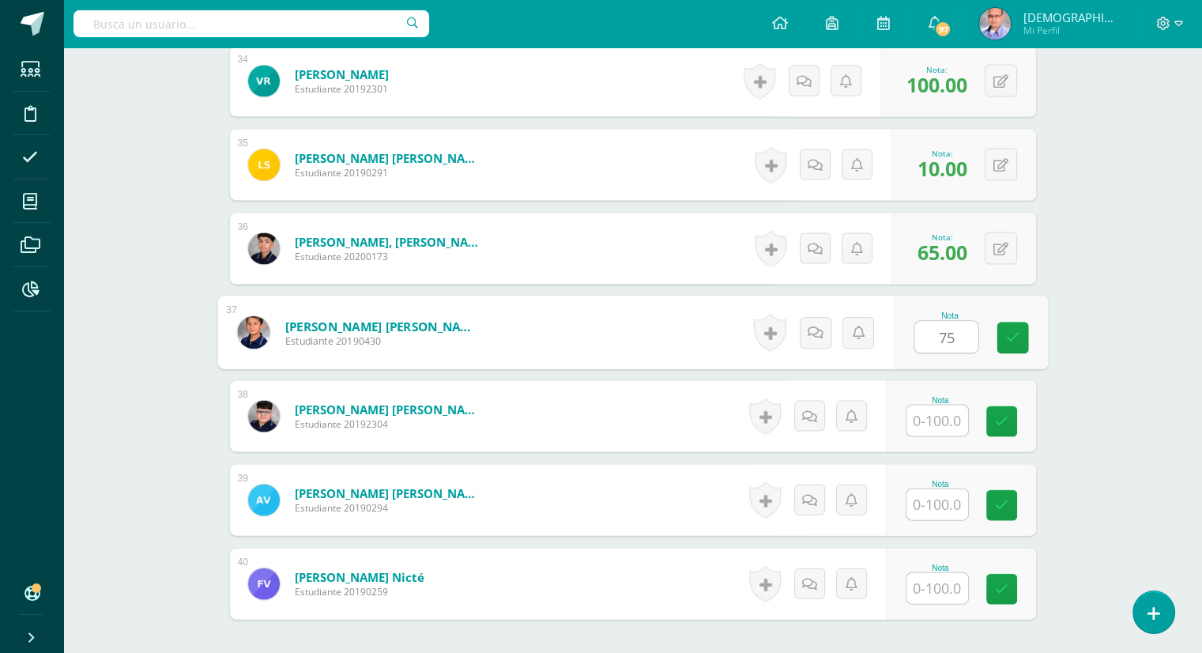
type input "75"
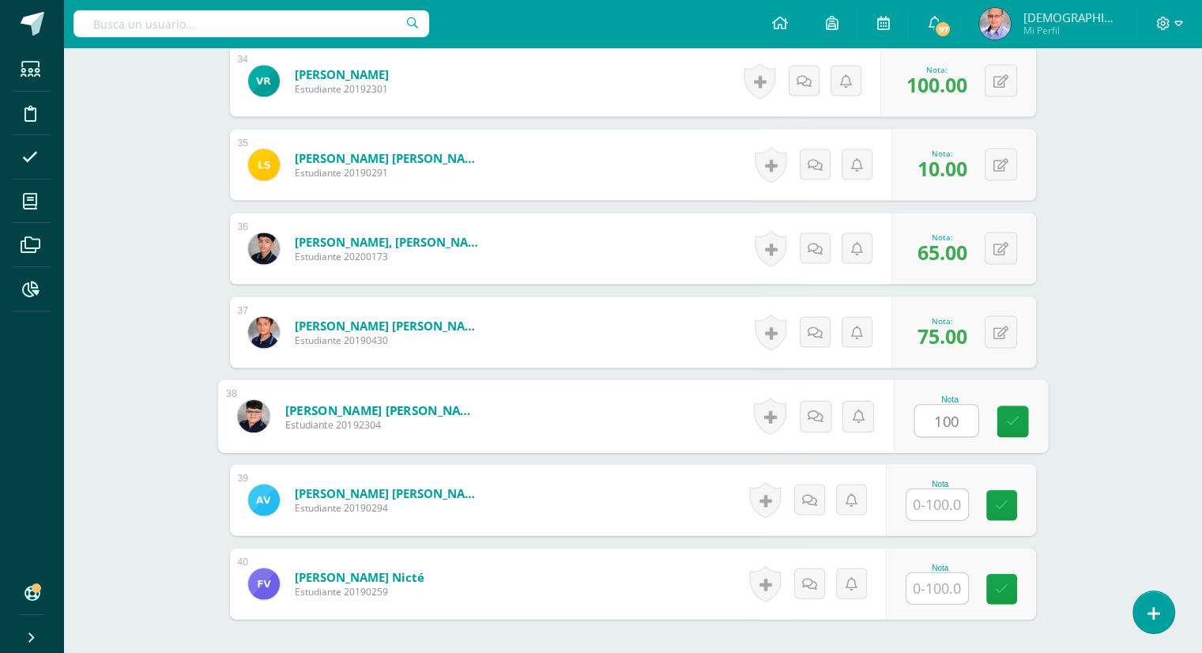
type input "100"
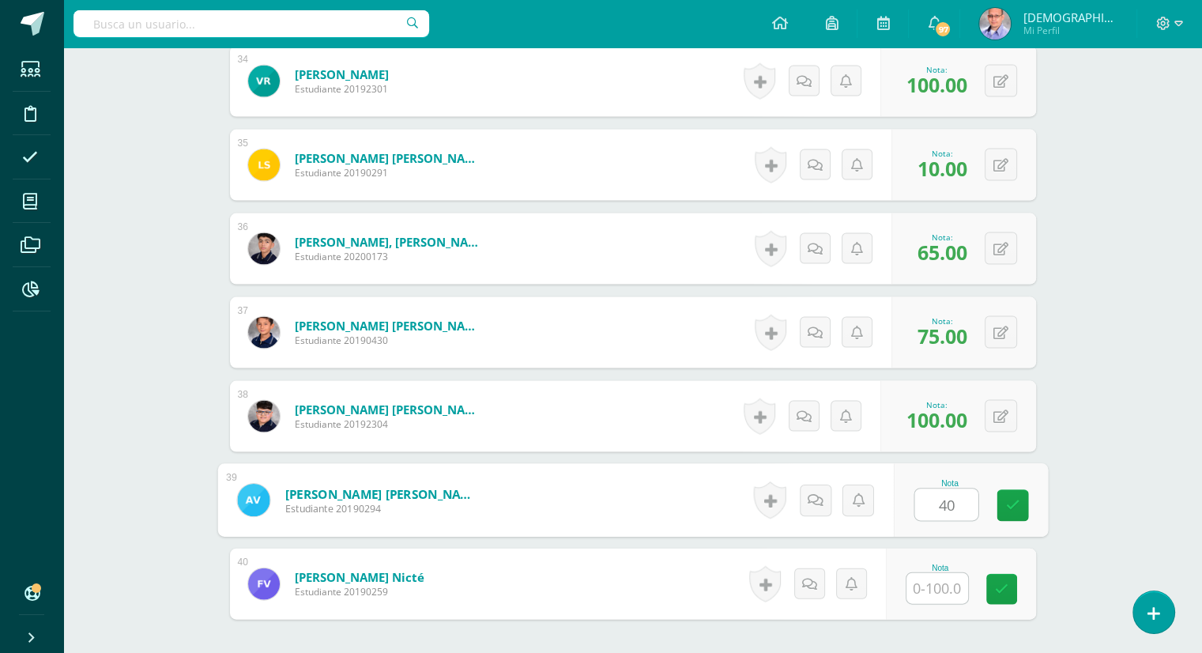
type input "40"
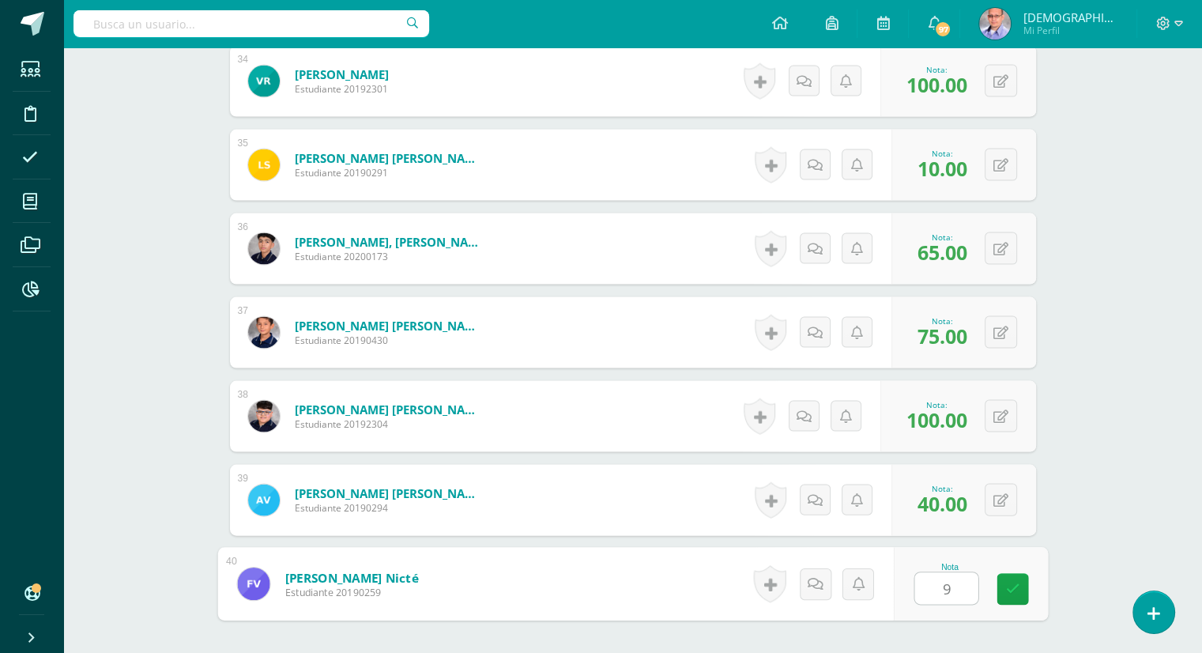
type input "90"
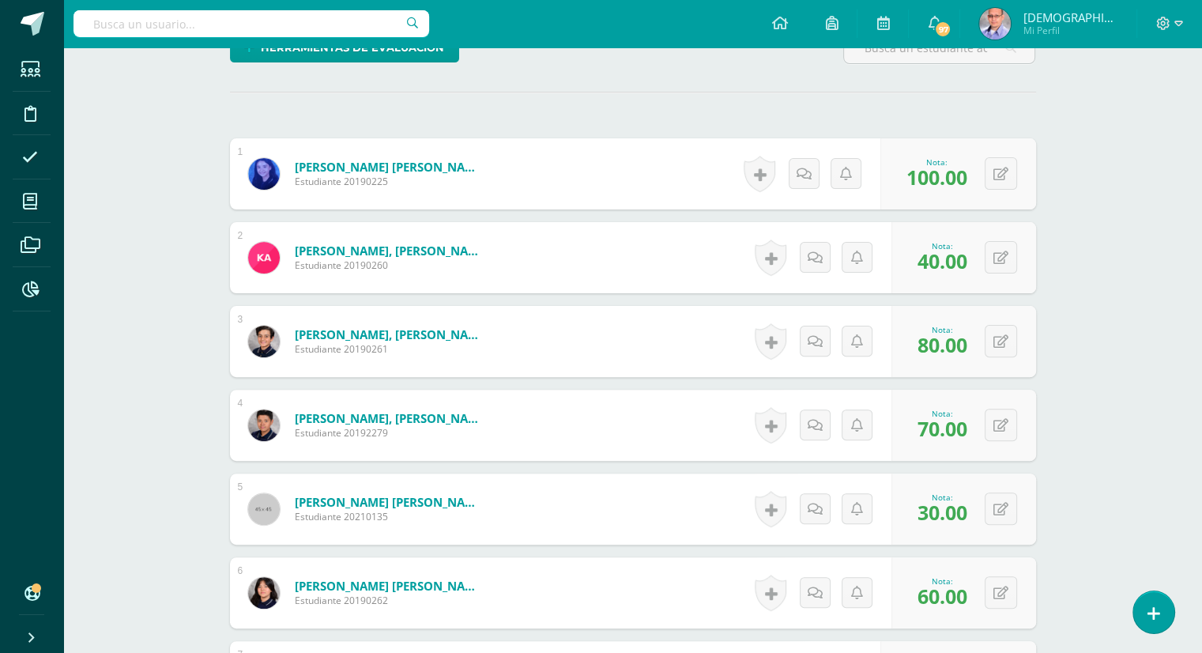
scroll to position [0, 0]
